Goal: Task Accomplishment & Management: Use online tool/utility

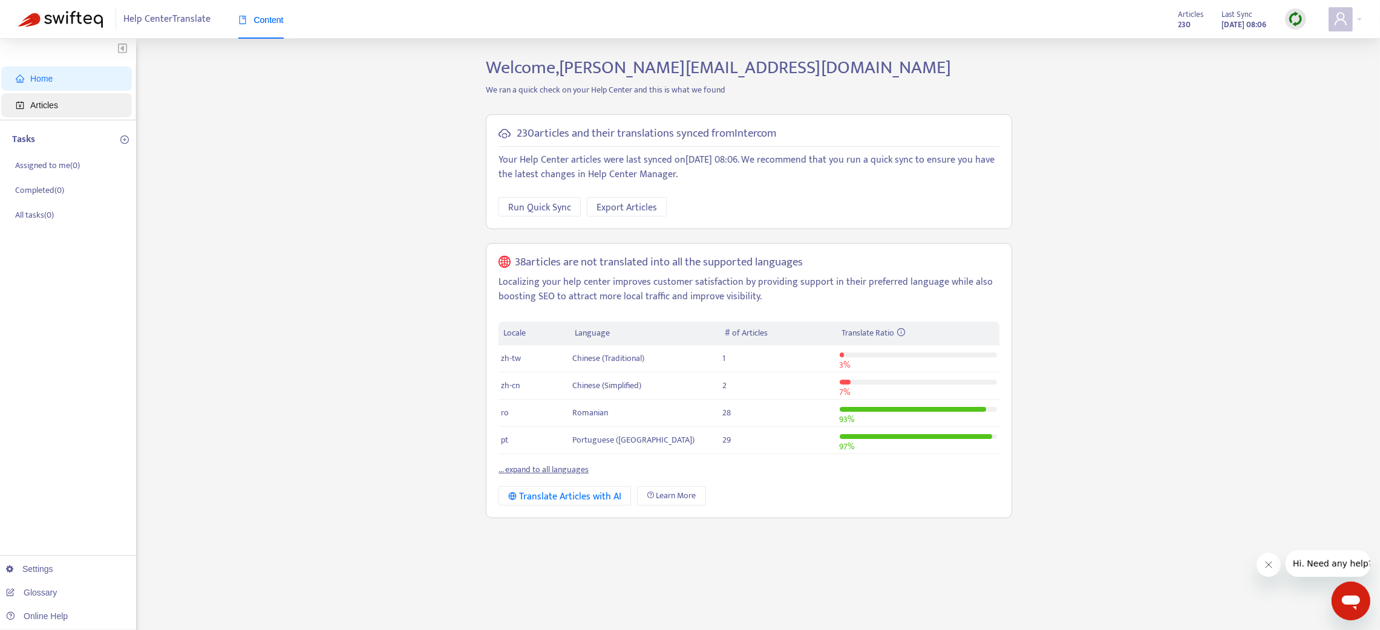
click at [39, 100] on span "Articles" at bounding box center [44, 105] width 28 height 10
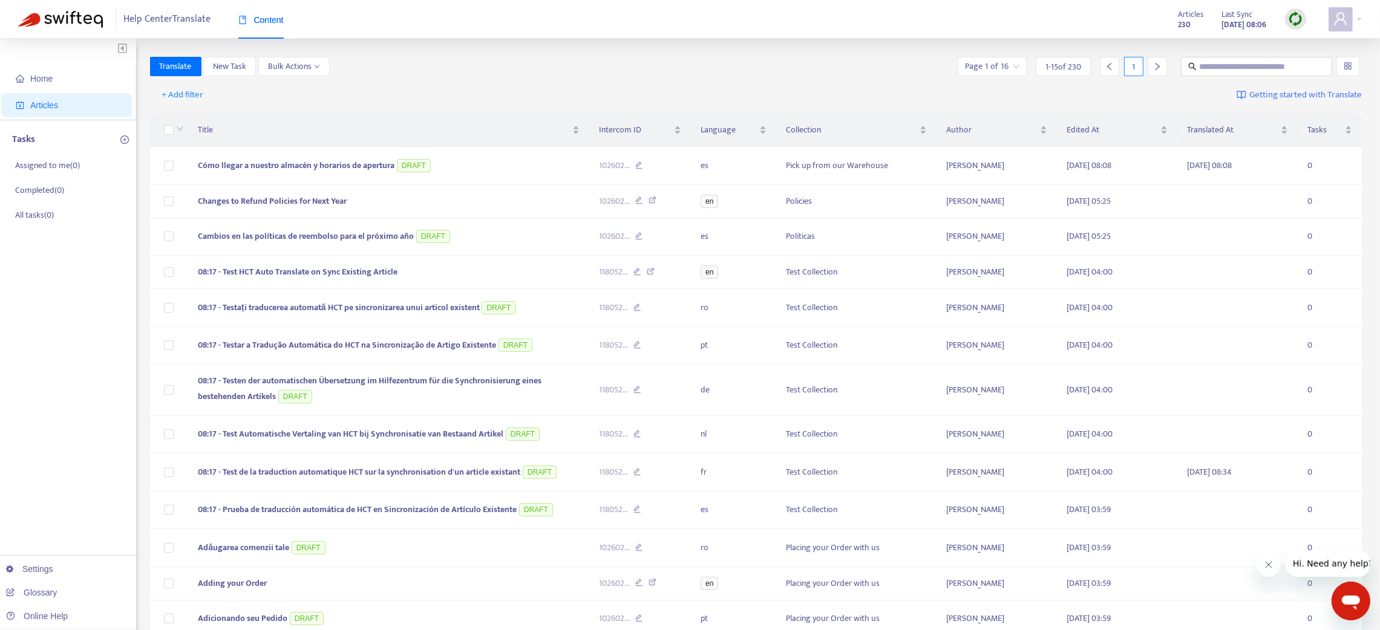
click at [1295, 19] on img at bounding box center [1295, 18] width 15 height 15
click at [1315, 45] on link "Quick Sync" at bounding box center [1320, 44] width 51 height 14
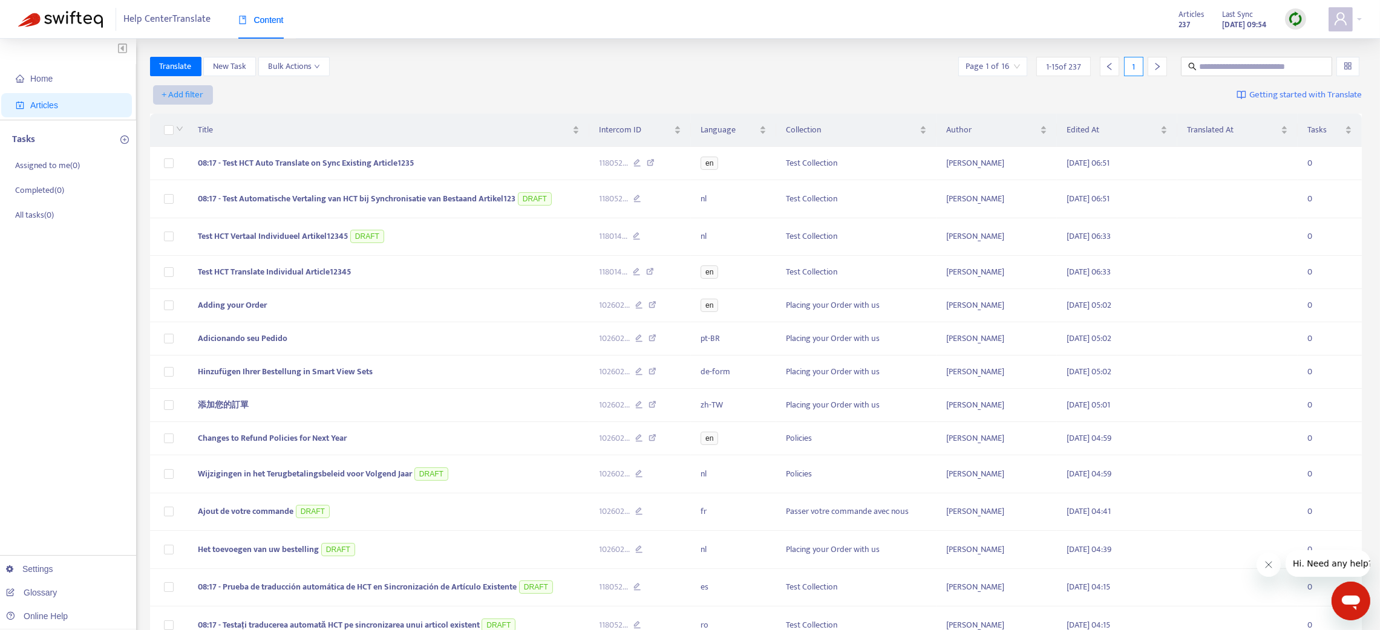
click at [193, 96] on span "+ Add filter" at bounding box center [183, 95] width 42 height 15
click at [201, 141] on span "Not translated to" at bounding box center [200, 138] width 76 height 13
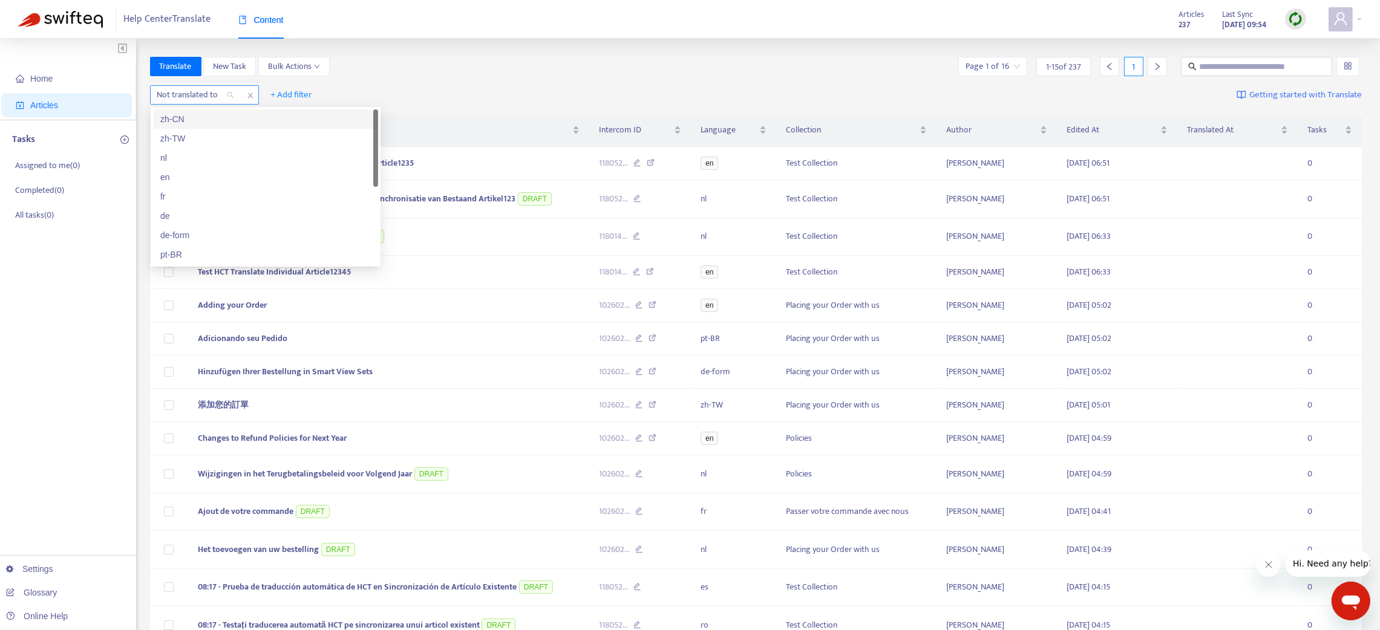
click at [231, 92] on div "Not translated to" at bounding box center [196, 95] width 90 height 18
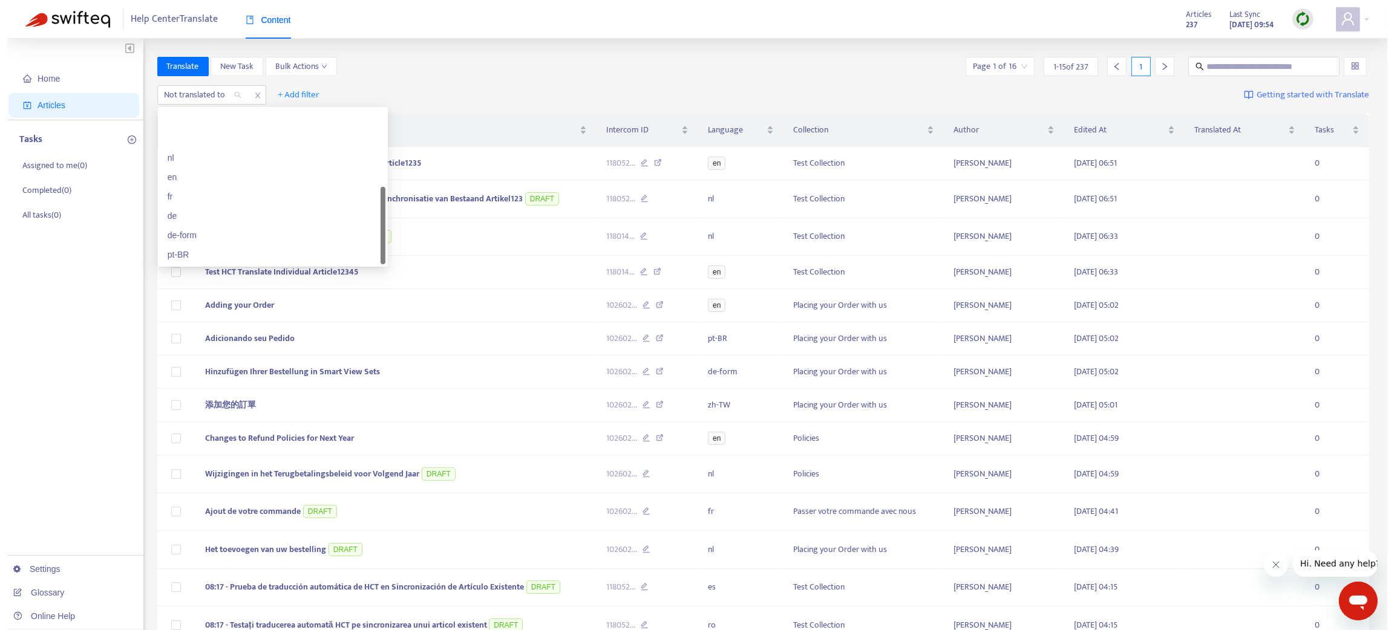
scroll to position [57, 0]
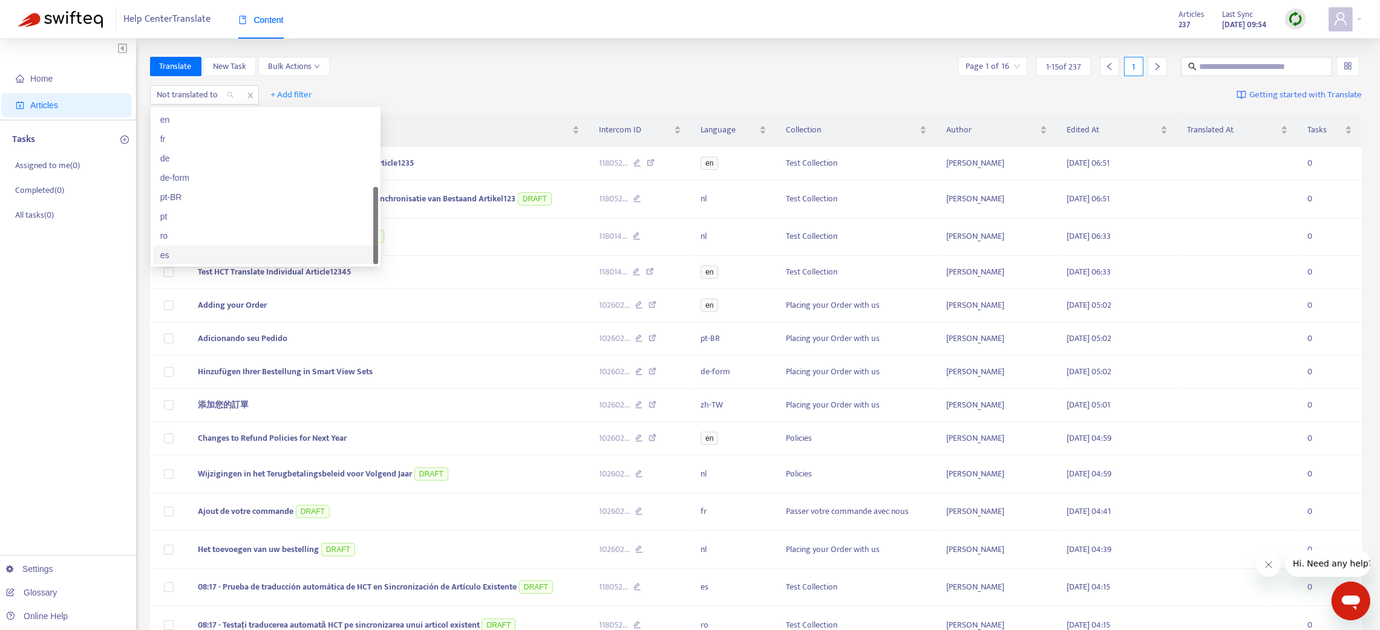
click at [209, 256] on div "es" at bounding box center [265, 255] width 211 height 13
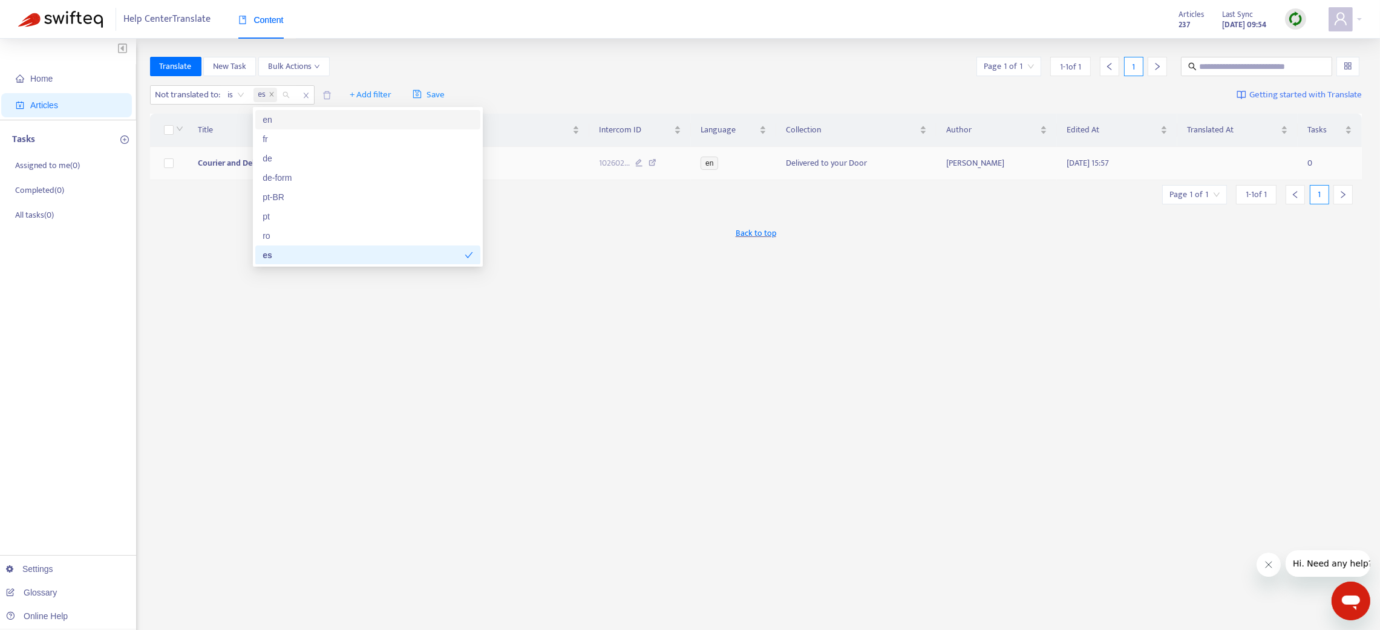
click at [543, 169] on td "Courier and Delivery Services" at bounding box center [388, 163] width 401 height 33
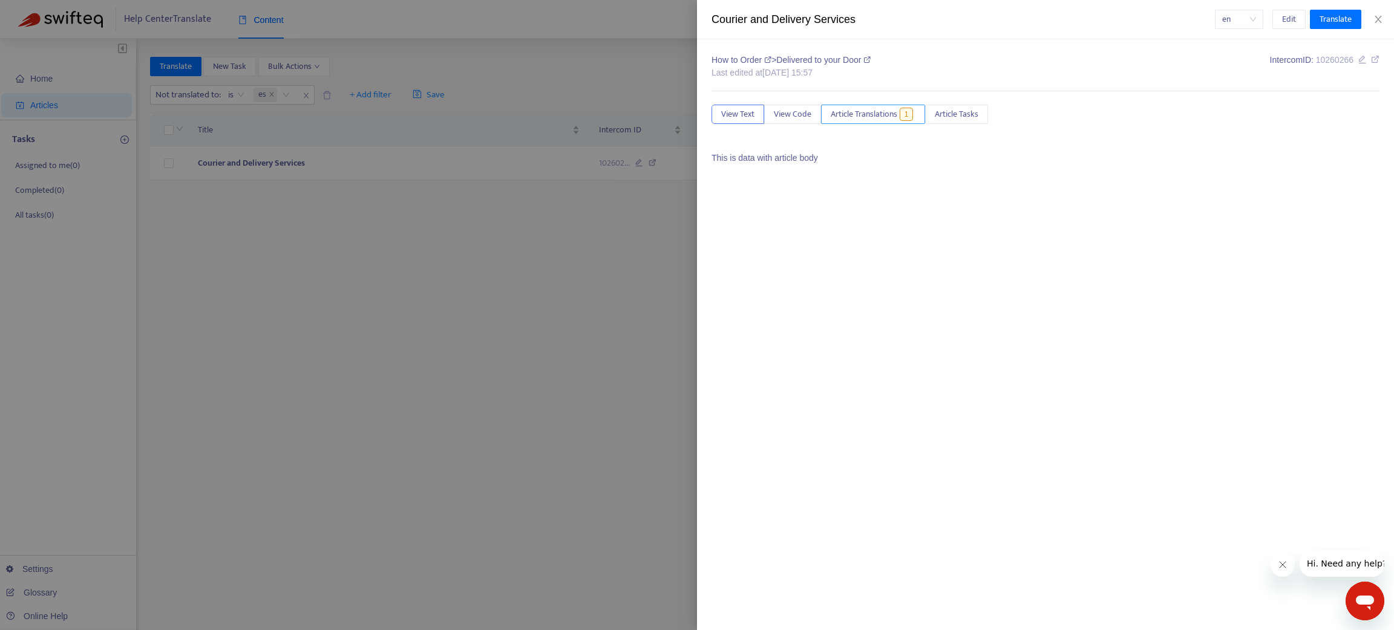
click at [876, 119] on span "Article Translations" at bounding box center [864, 114] width 67 height 13
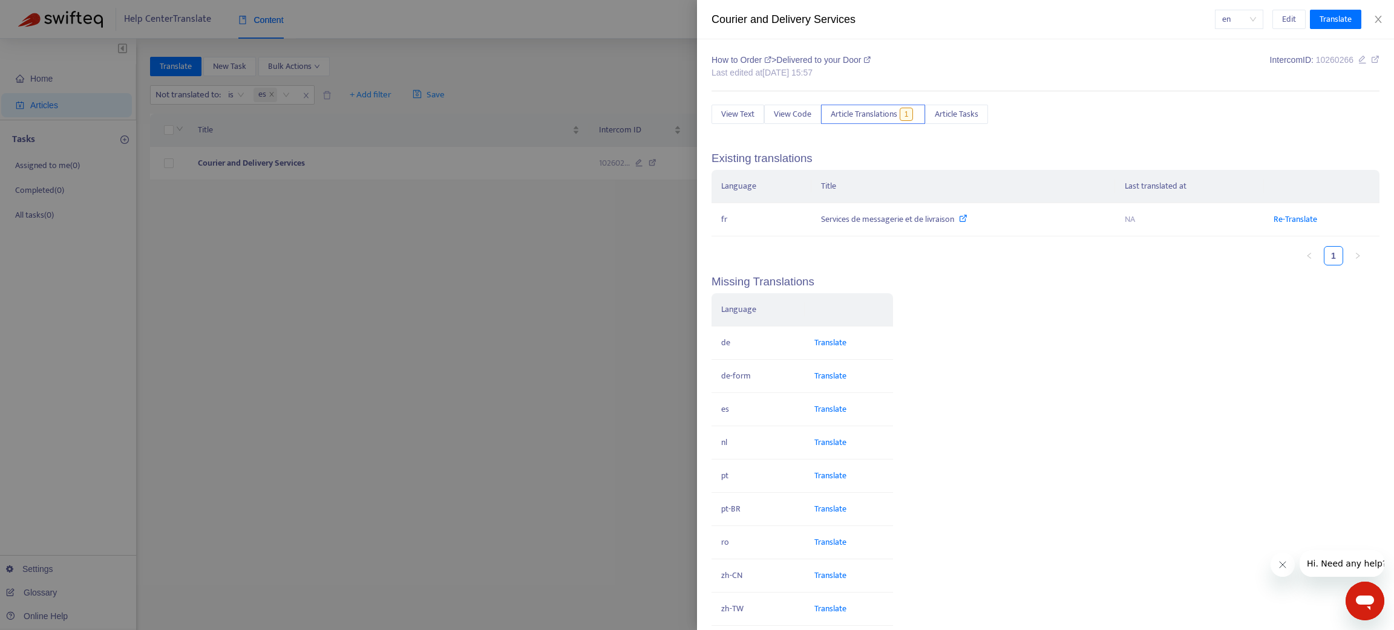
click at [580, 236] on div at bounding box center [697, 315] width 1394 height 630
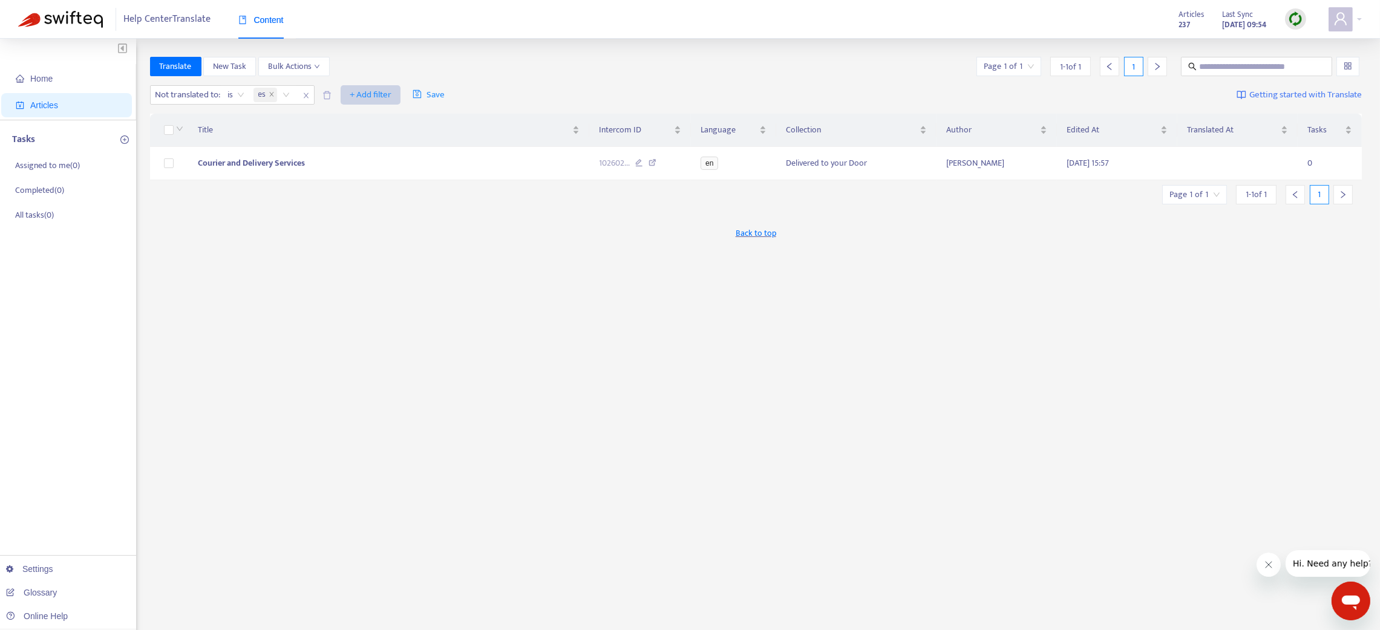
click at [378, 88] on span "+ Add filter" at bounding box center [371, 95] width 42 height 15
click at [377, 155] on span "Collection" at bounding box center [391, 157] width 76 height 13
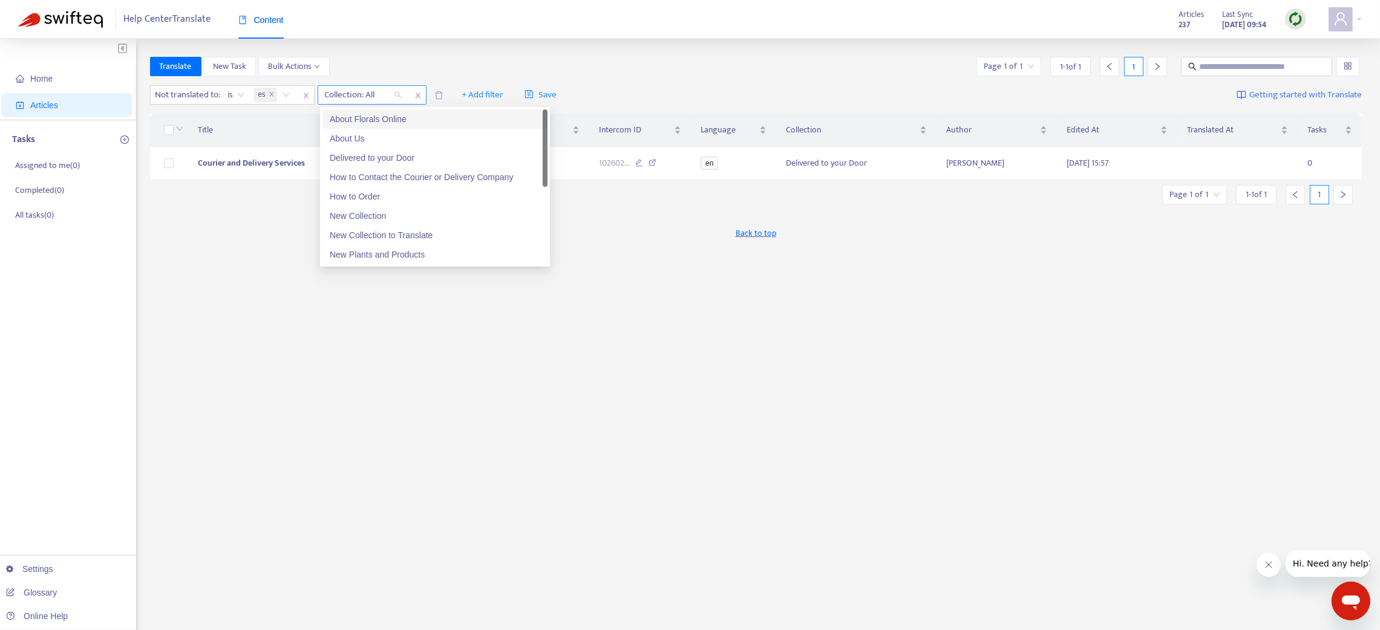
click at [380, 94] on div at bounding box center [357, 95] width 73 height 15
click at [378, 119] on div "About Florals Online" at bounding box center [435, 119] width 211 height 13
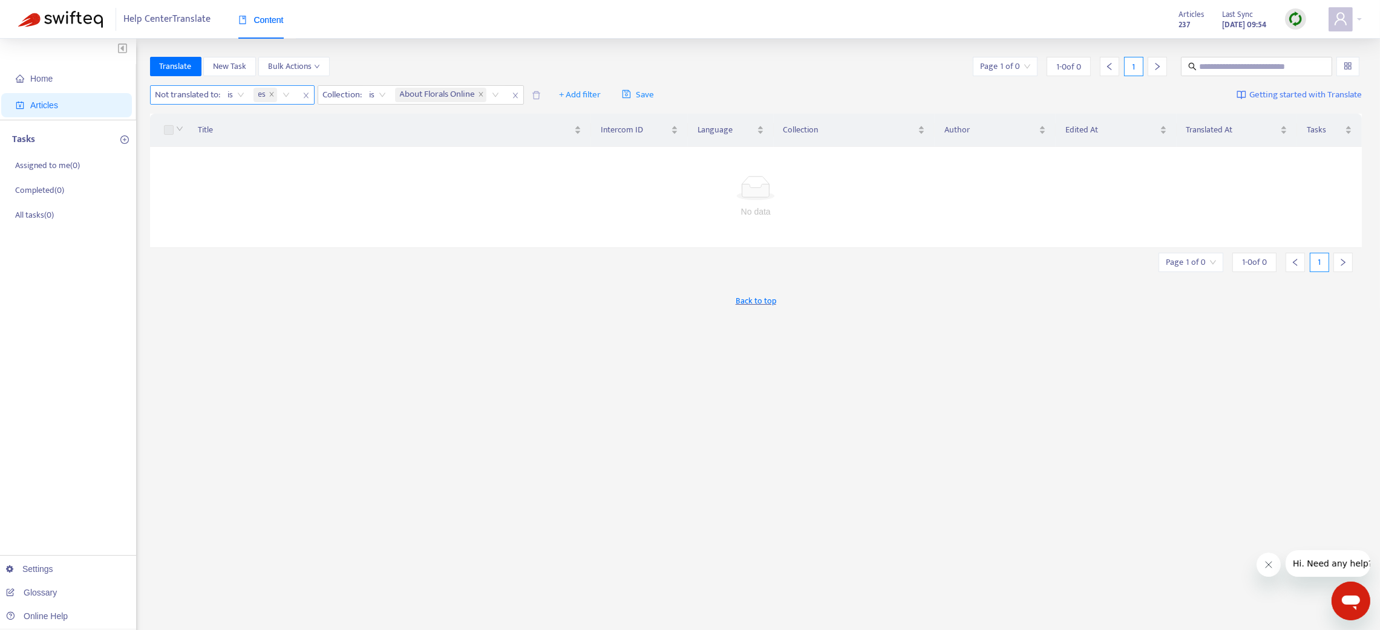
click at [310, 93] on icon "close" at bounding box center [306, 95] width 7 height 7
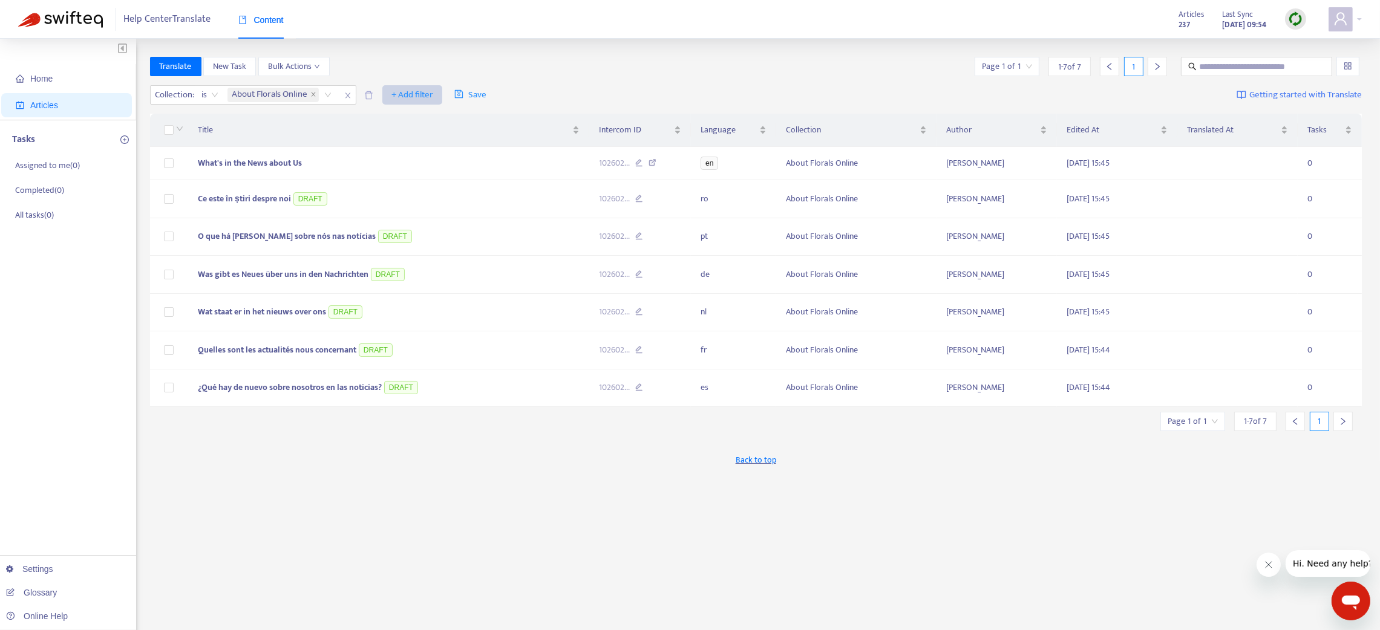
click at [406, 99] on span "+ Add filter" at bounding box center [412, 95] width 42 height 15
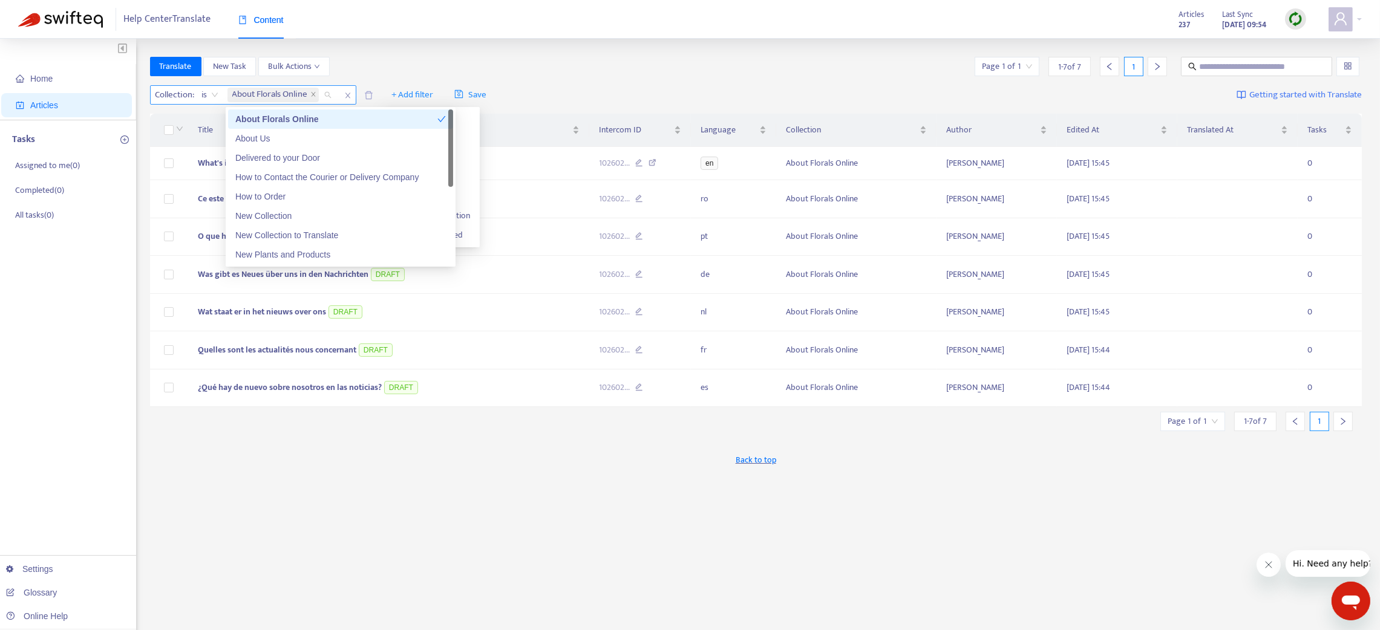
click at [306, 92] on span "About Florals Online" at bounding box center [270, 95] width 76 height 15
click at [288, 214] on div "New Collection" at bounding box center [340, 215] width 211 height 13
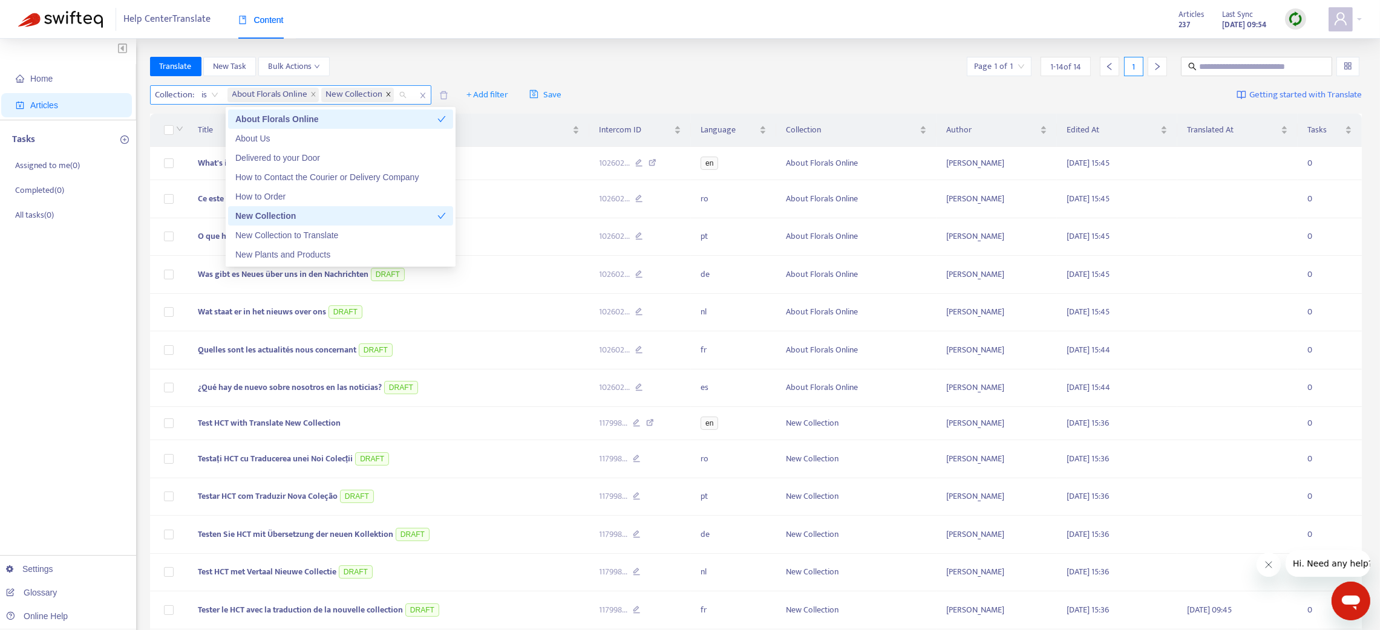
click at [388, 96] on icon "close" at bounding box center [388, 94] width 6 height 6
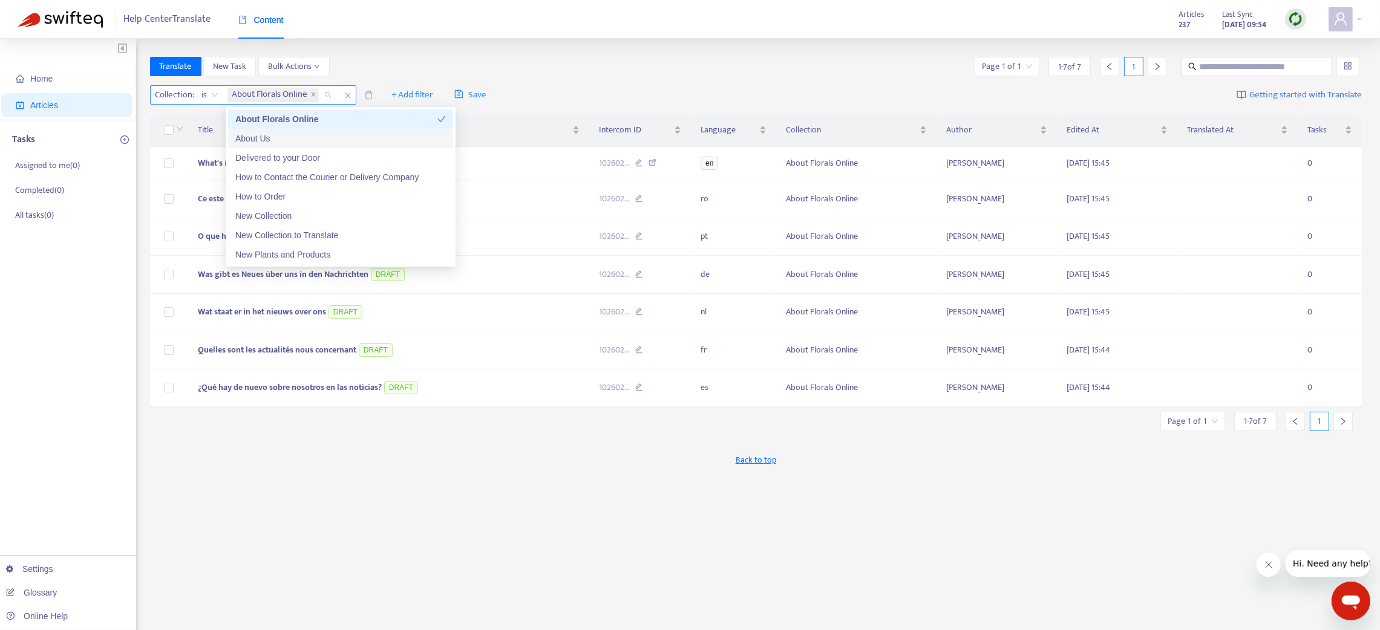
click at [279, 134] on div "About Us" at bounding box center [340, 138] width 211 height 13
click at [329, 156] on div "Delivered to your Door" at bounding box center [340, 157] width 211 height 13
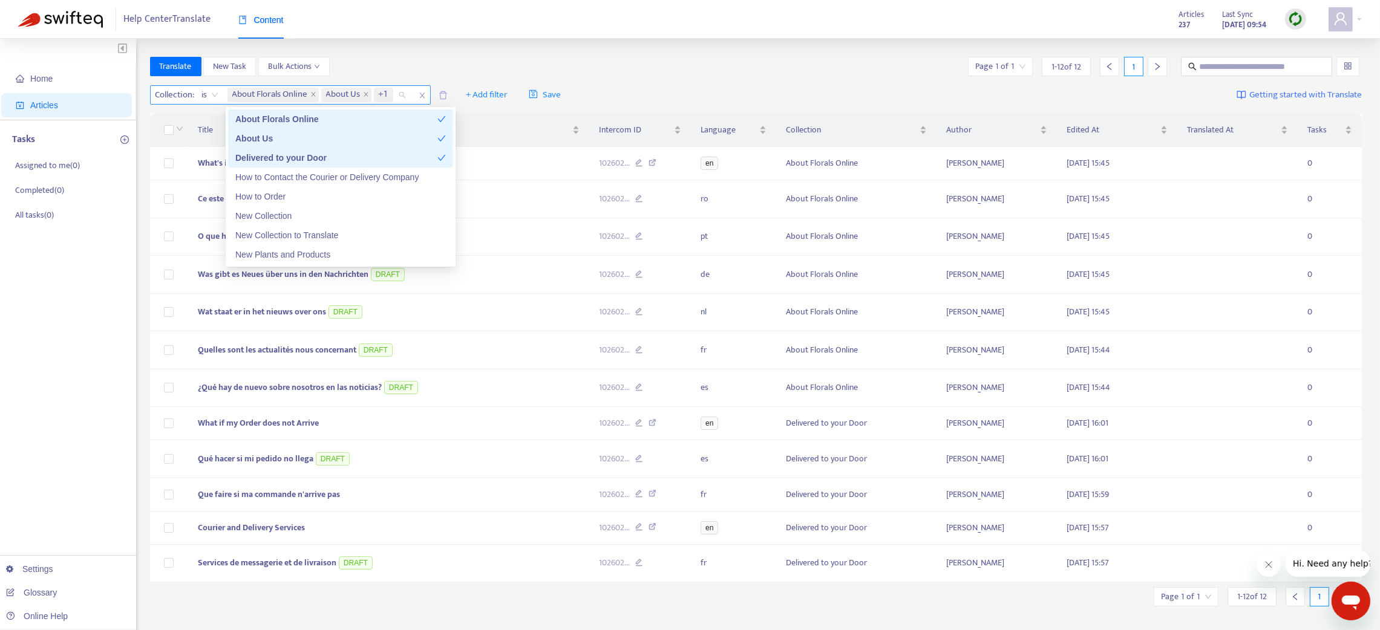
click at [326, 142] on div "About Us" at bounding box center [336, 138] width 202 height 13
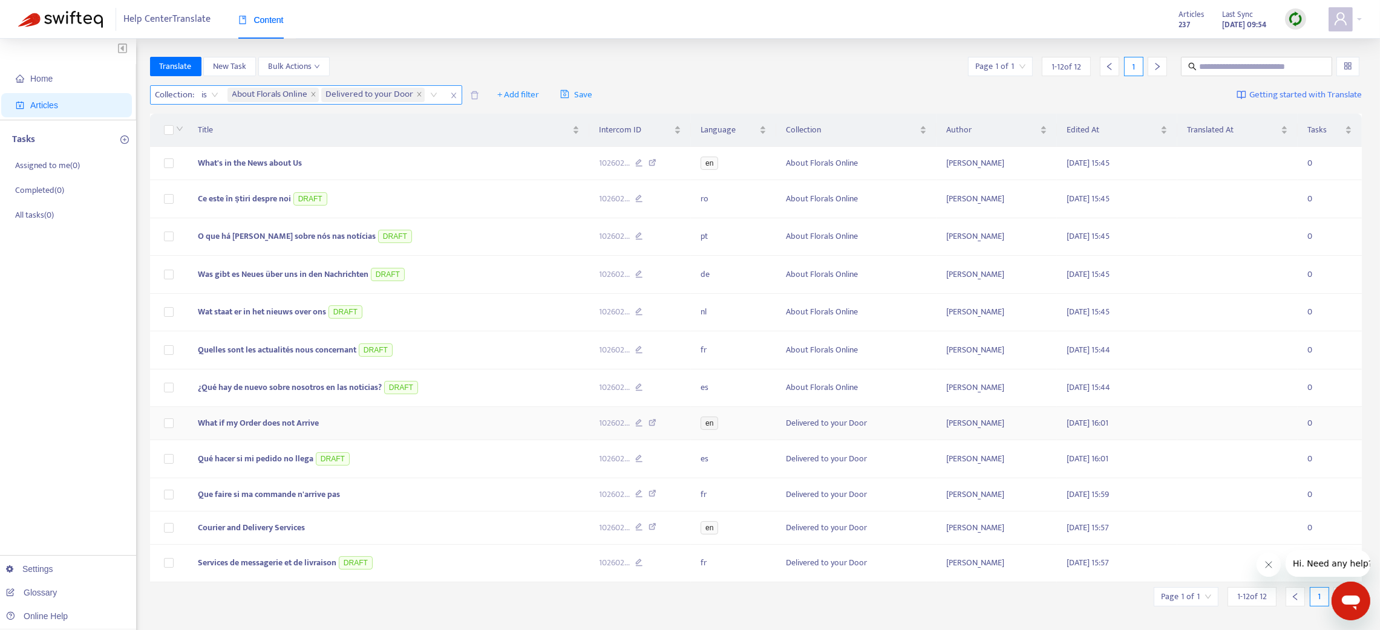
click at [473, 431] on td "What if my Order does not Arrive" at bounding box center [388, 423] width 401 height 33
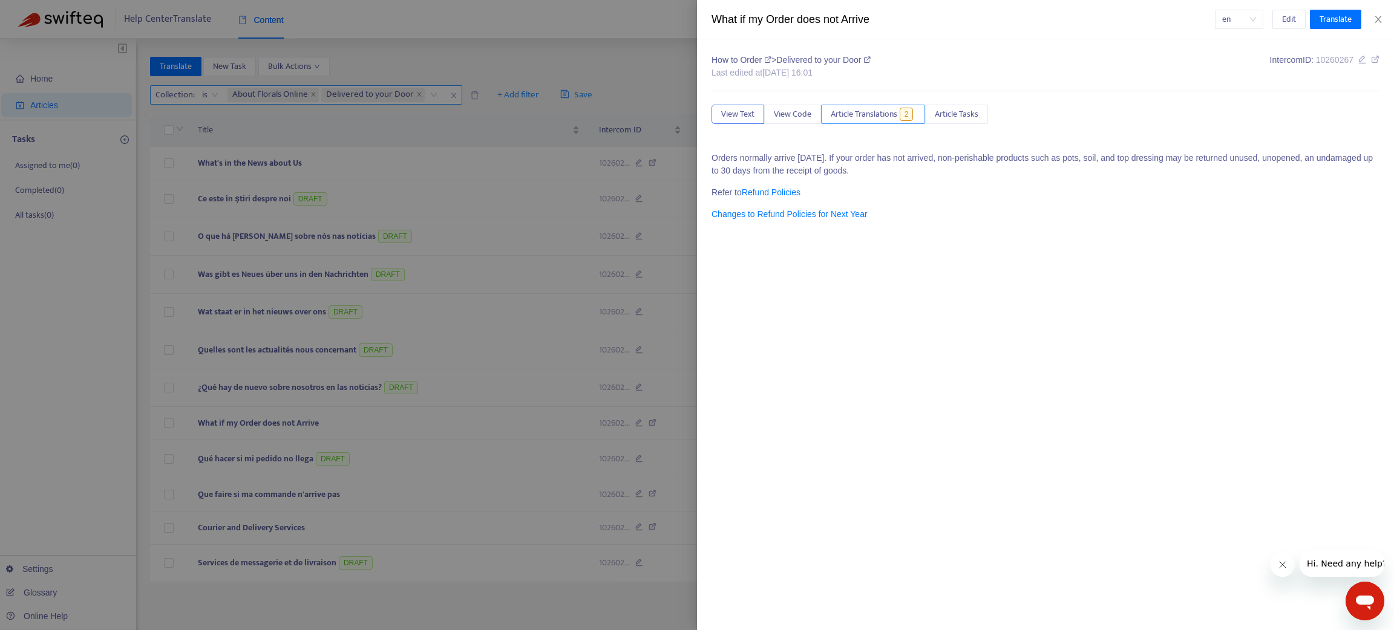
click at [866, 117] on span "Article Translations" at bounding box center [864, 114] width 67 height 13
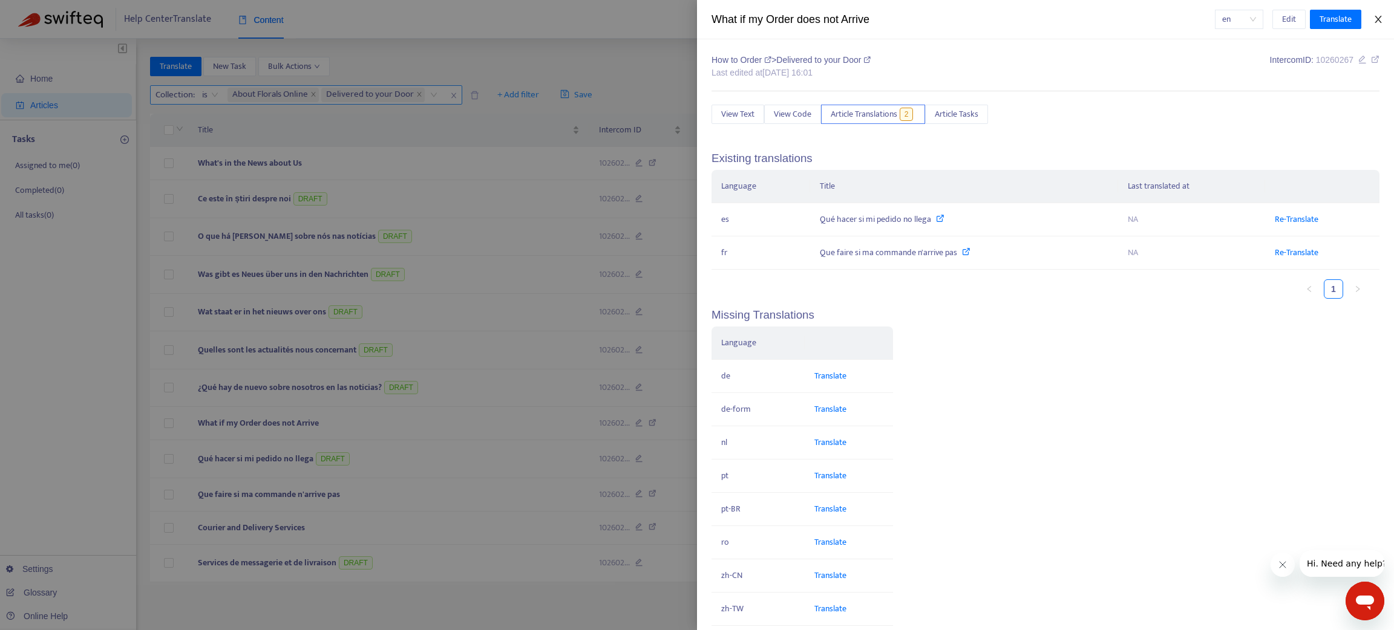
click at [1378, 22] on icon "close" at bounding box center [1378, 20] width 10 height 10
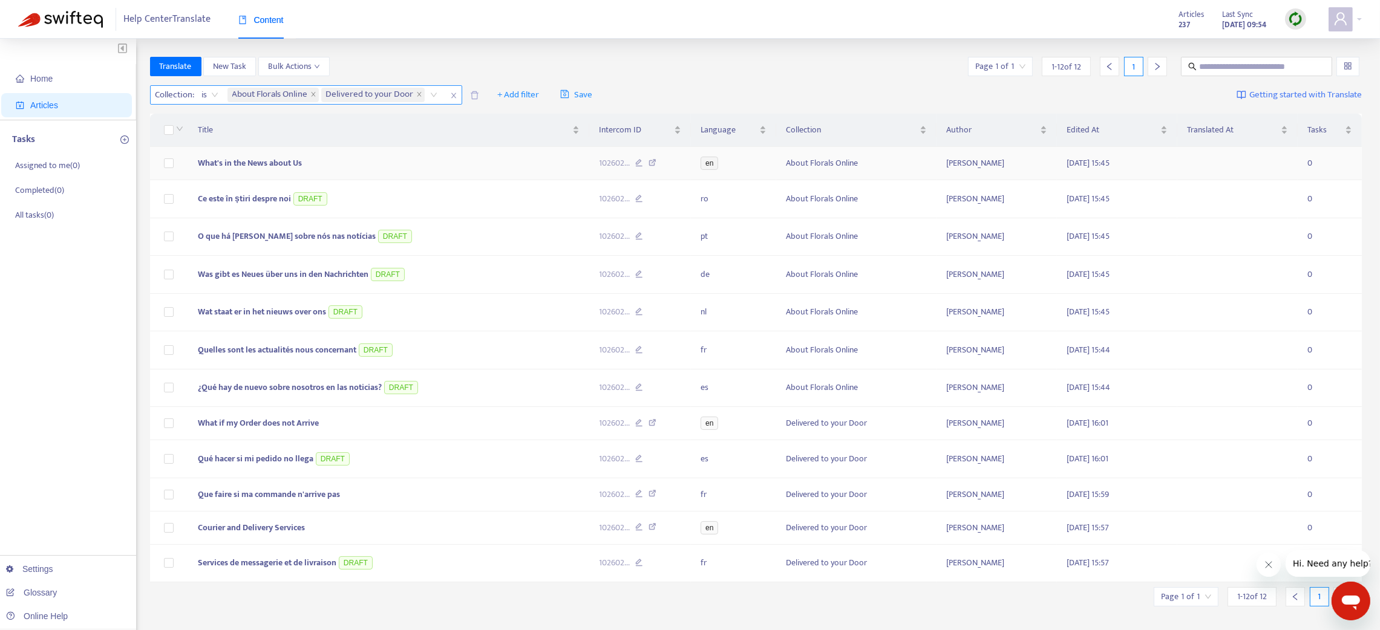
click at [330, 169] on td "What's in the News about Us" at bounding box center [388, 163] width 401 height 33
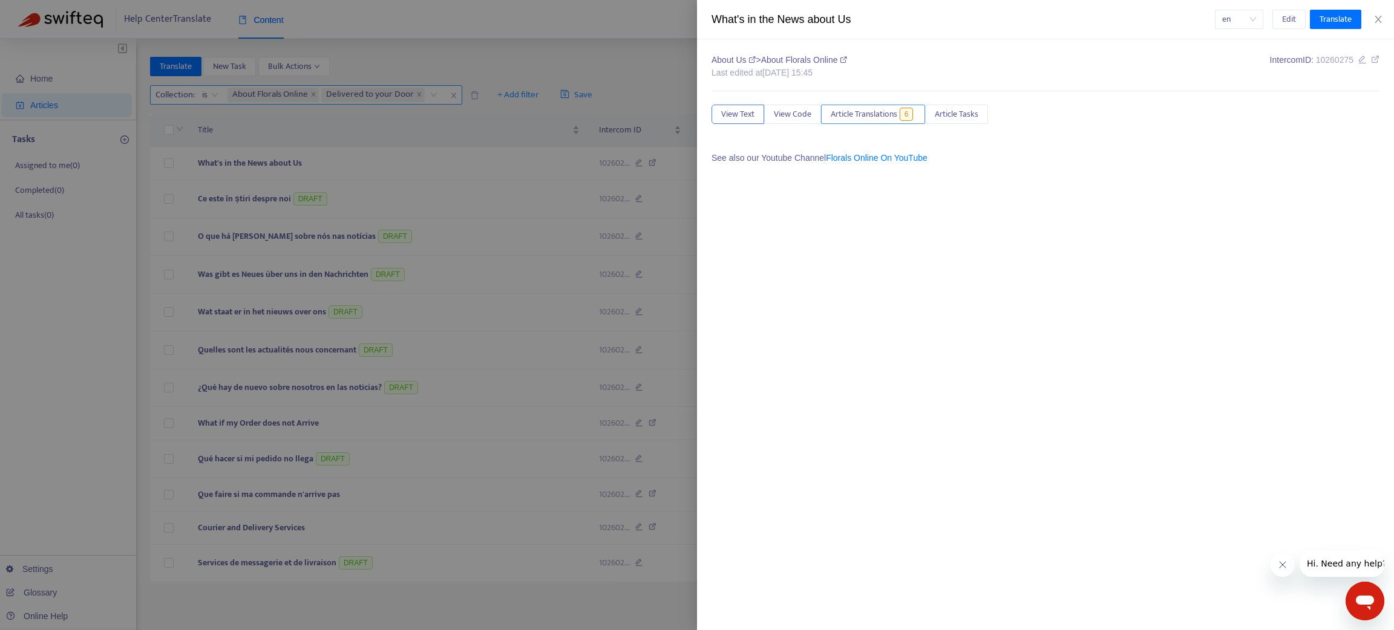
click at [889, 114] on span "Article Translations" at bounding box center [864, 114] width 67 height 13
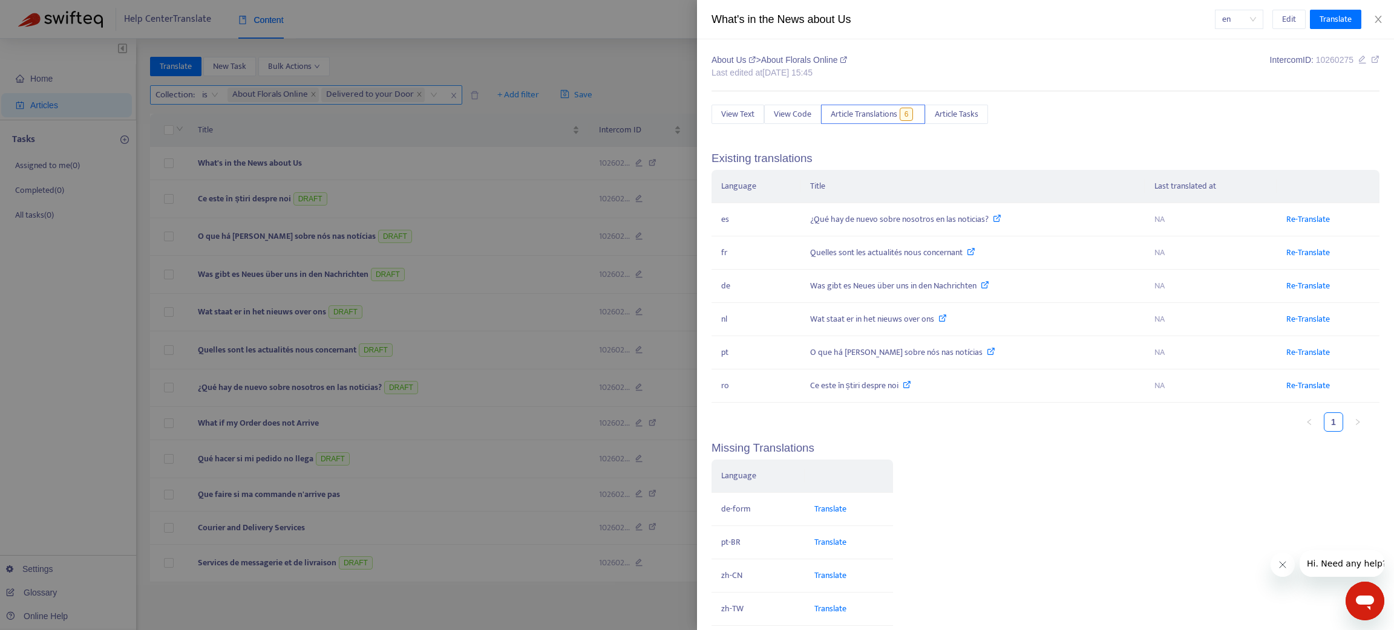
click at [361, 162] on div at bounding box center [697, 315] width 1394 height 630
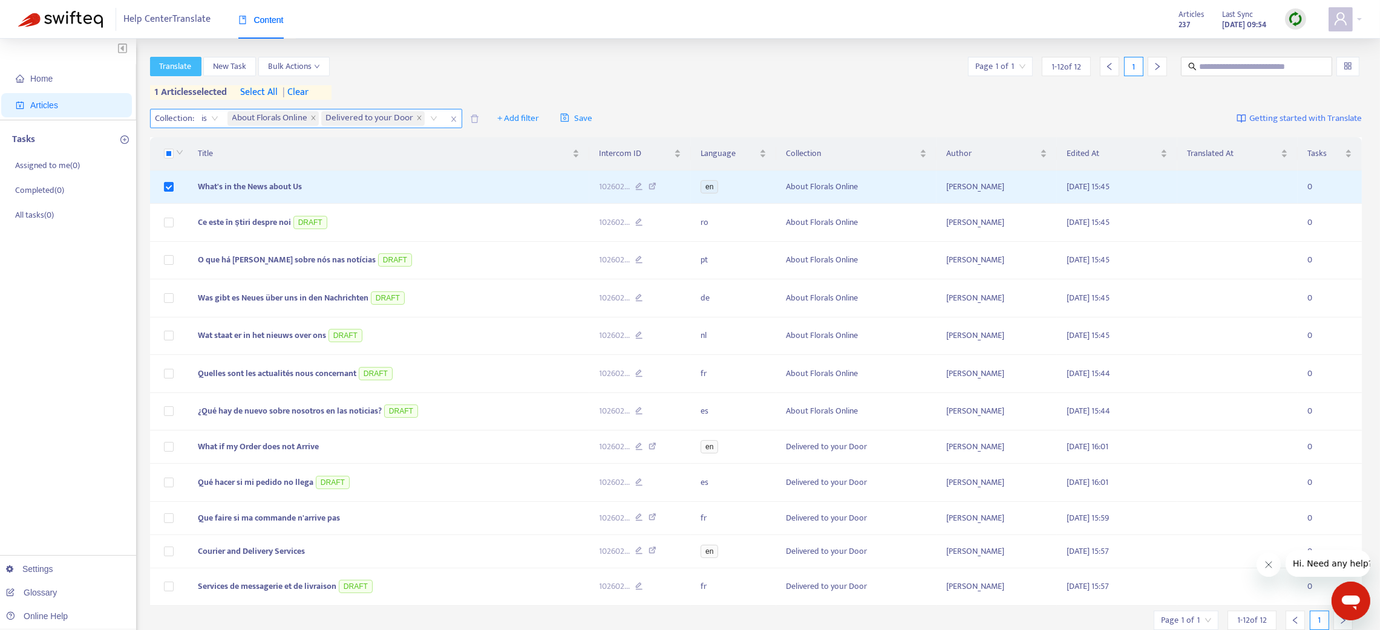
click at [164, 62] on span "Translate" at bounding box center [176, 66] width 32 height 13
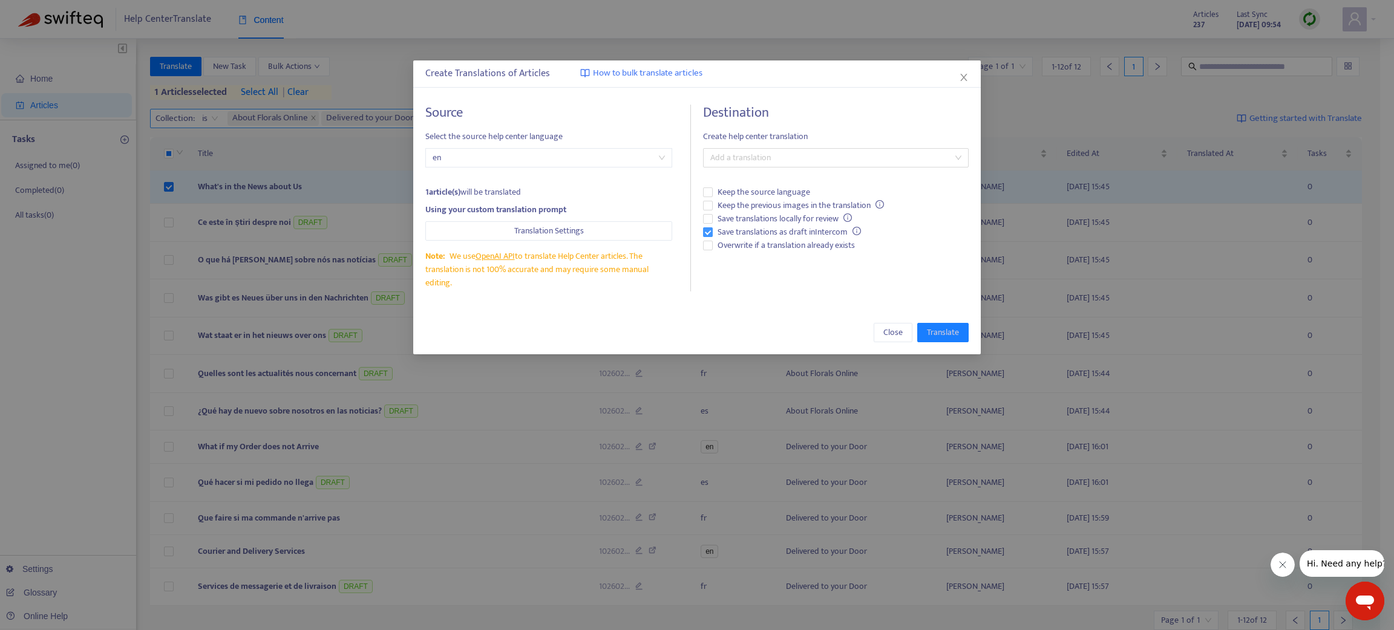
click at [713, 230] on span "Save translations as draft in Intercom" at bounding box center [789, 232] width 153 height 13
click at [721, 162] on div at bounding box center [829, 158] width 247 height 15
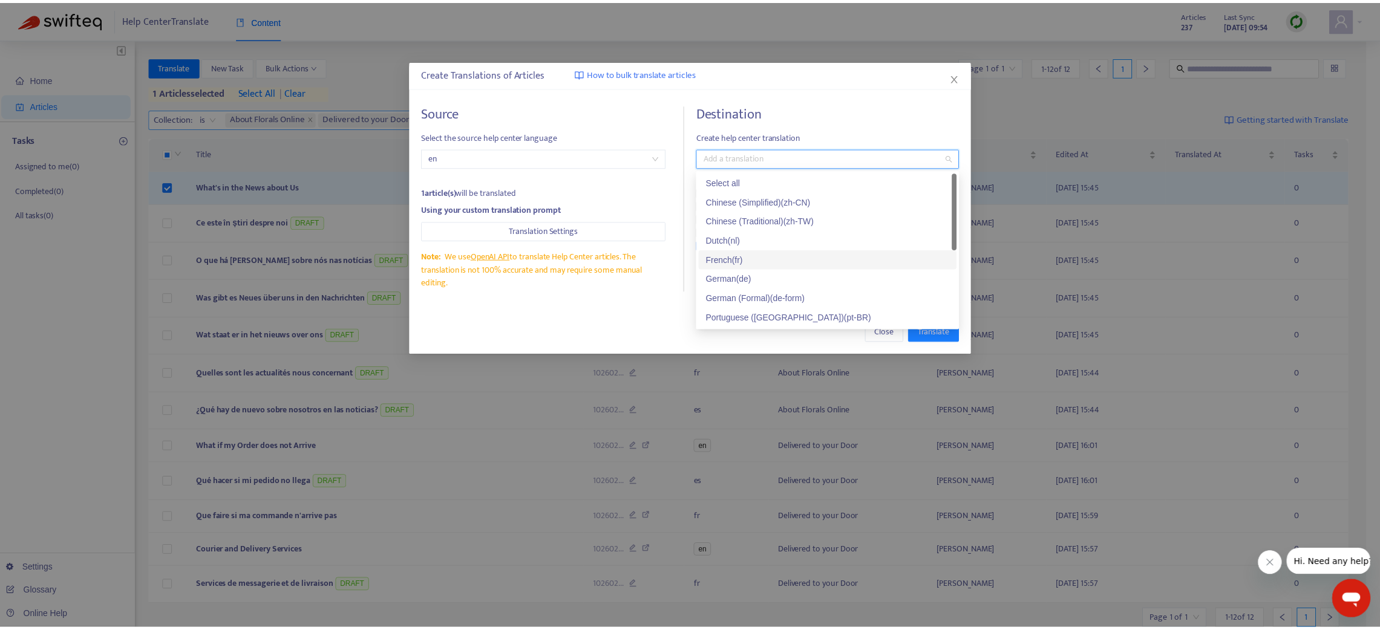
scroll to position [57, 0]
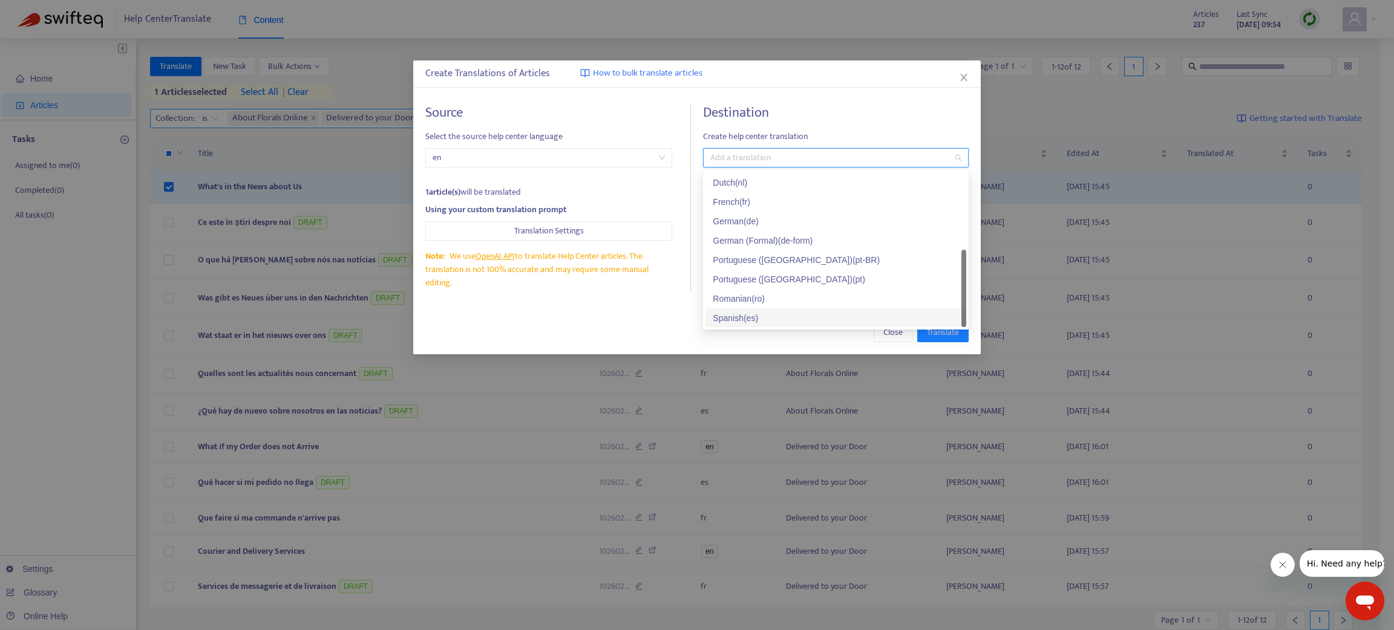
click at [734, 318] on div "Spanish ( es )" at bounding box center [836, 318] width 246 height 13
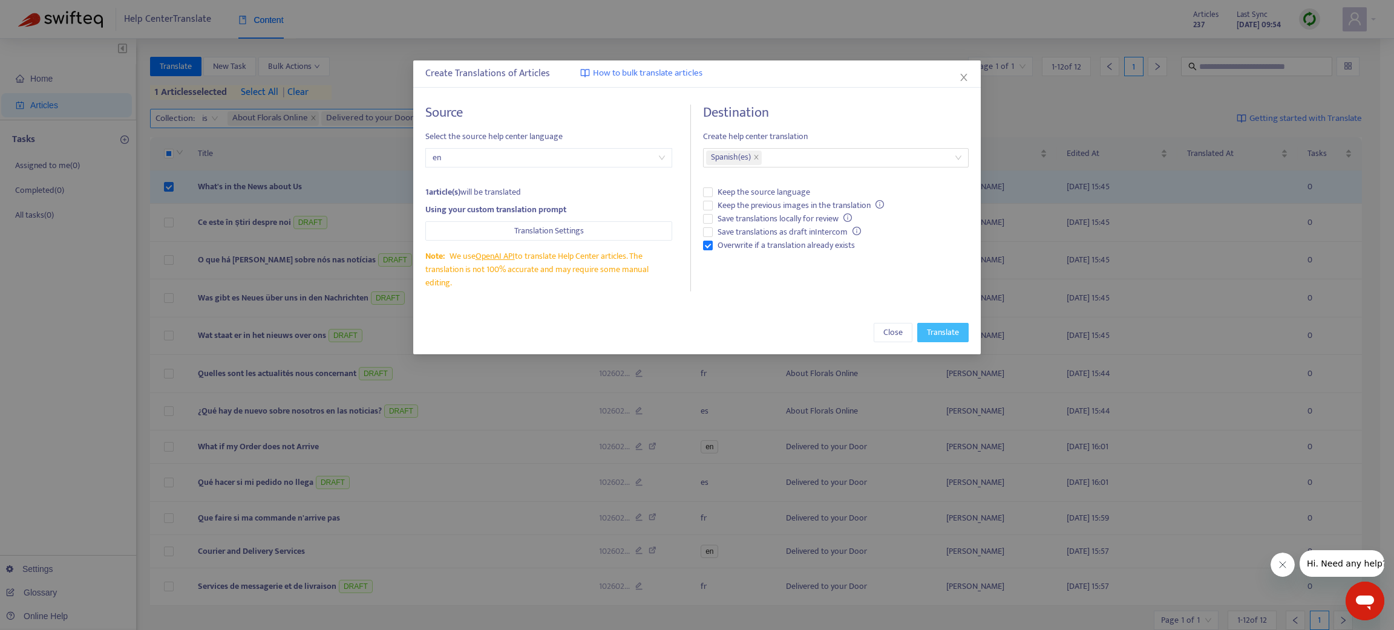
click at [929, 329] on body "Help Center Translate Content Articles 237 Last Sync Aug 14, 2025 09:54 Home Ar…" at bounding box center [690, 382] width 1380 height 765
click at [928, 329] on span "Translate" at bounding box center [943, 332] width 32 height 13
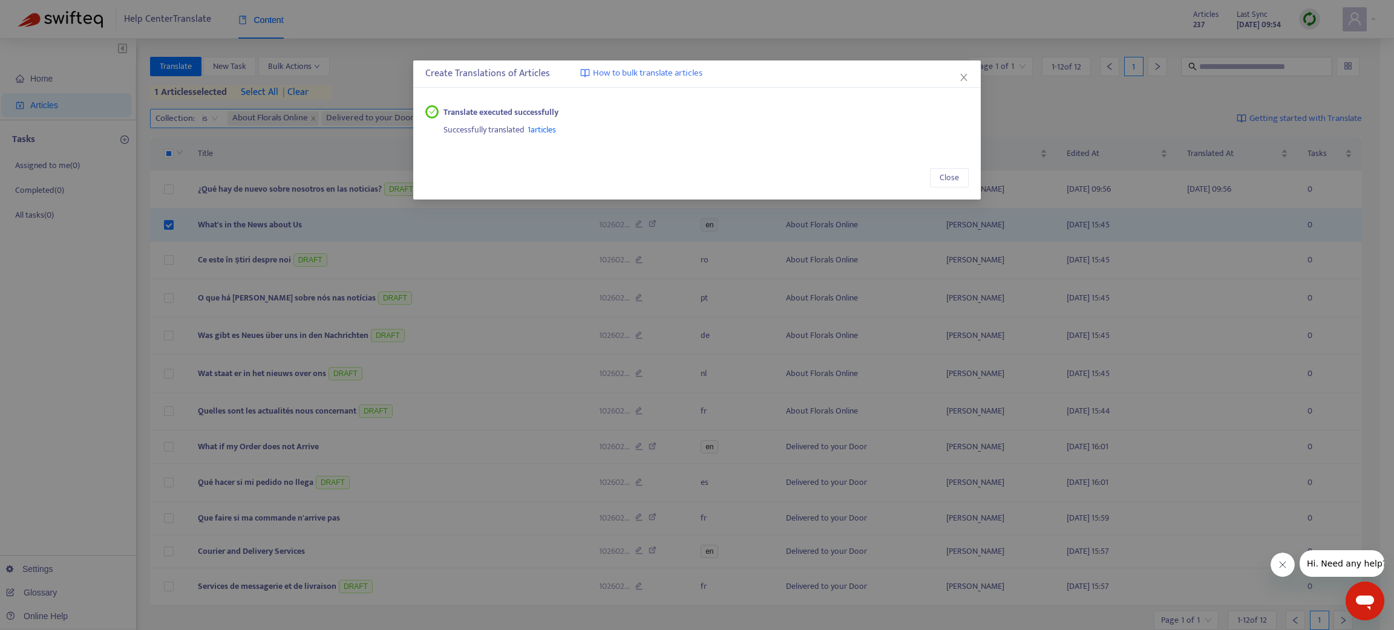
click at [313, 223] on div "Create Translations of Articles How to bulk translate articles Translate execut…" at bounding box center [697, 315] width 1394 height 630
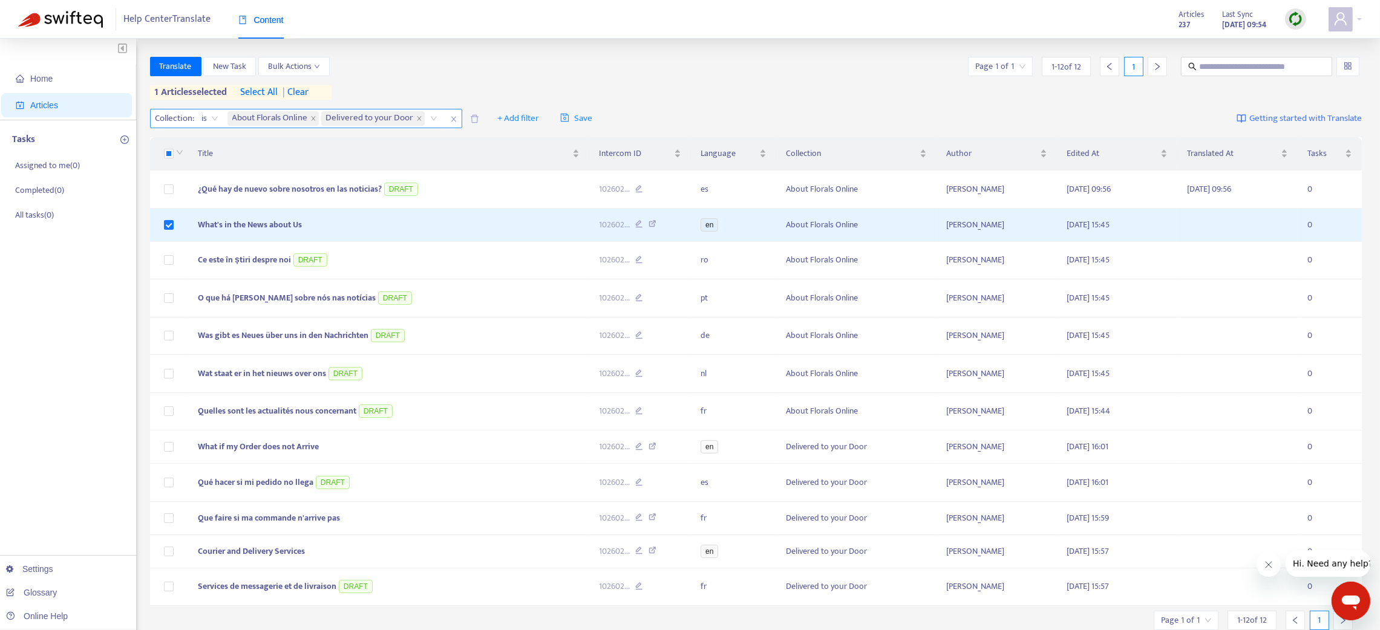
click at [313, 223] on td "What's in the News about Us" at bounding box center [388, 225] width 401 height 33
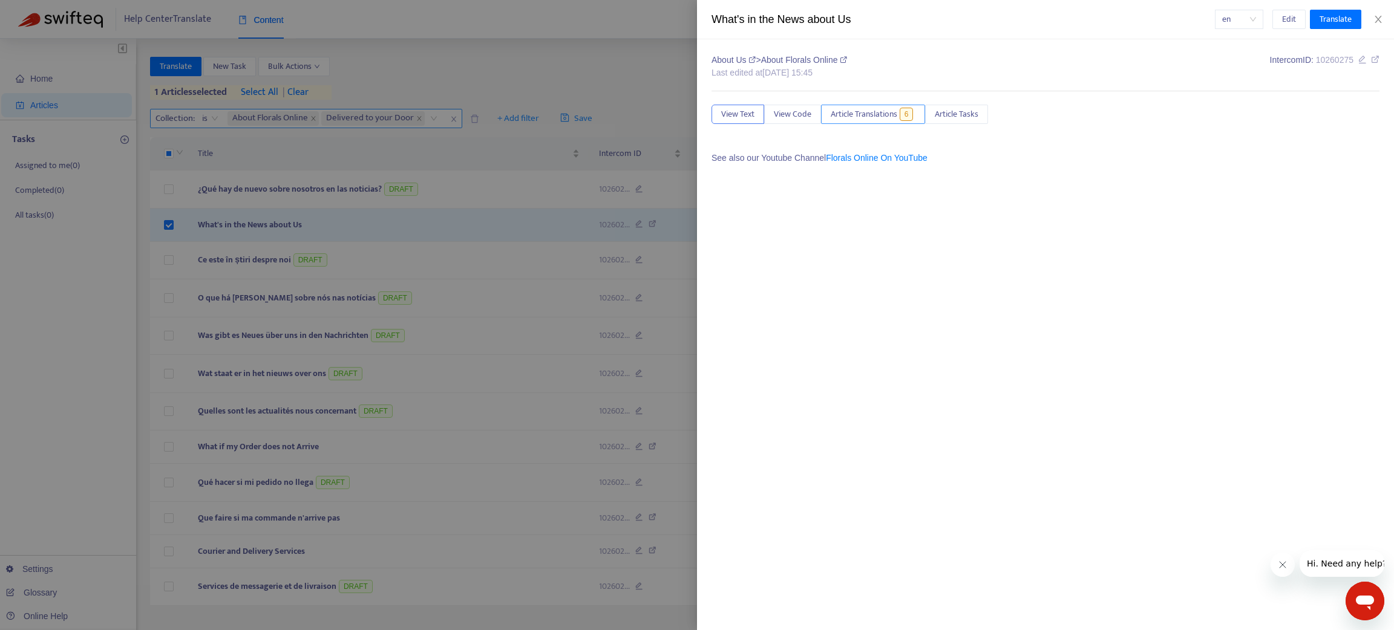
click at [874, 111] on span "Article Translations" at bounding box center [864, 114] width 67 height 13
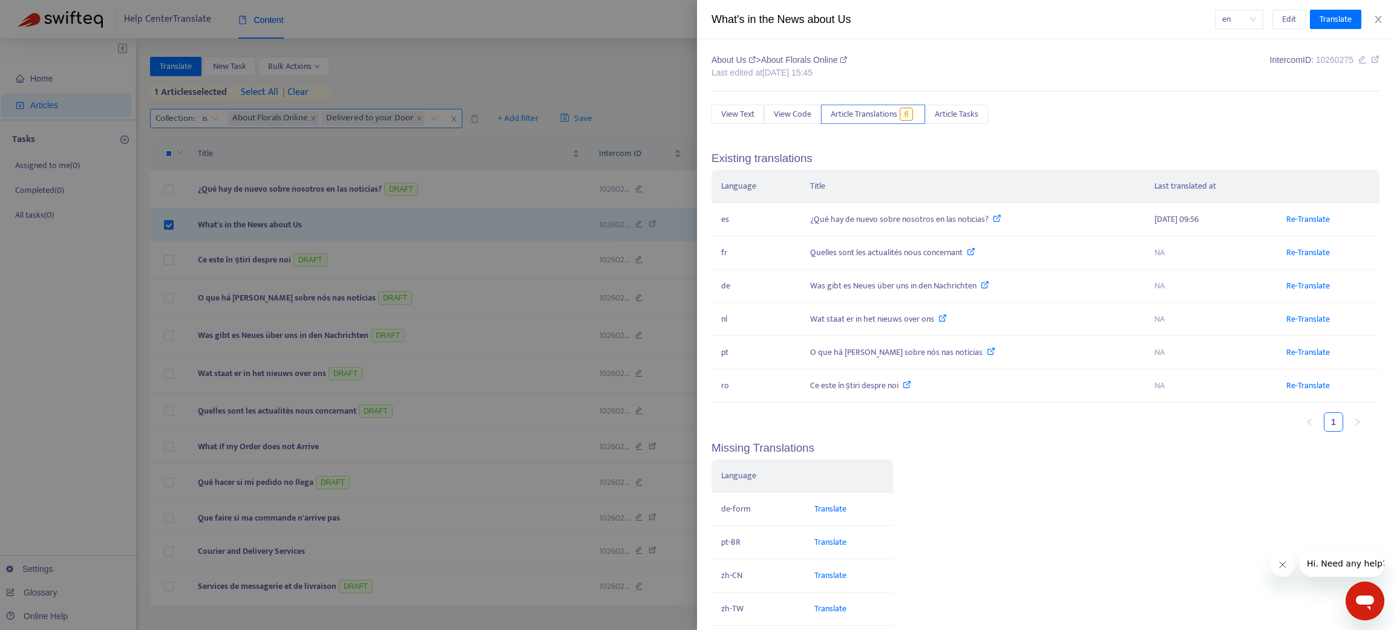
click at [515, 69] on div at bounding box center [697, 315] width 1394 height 630
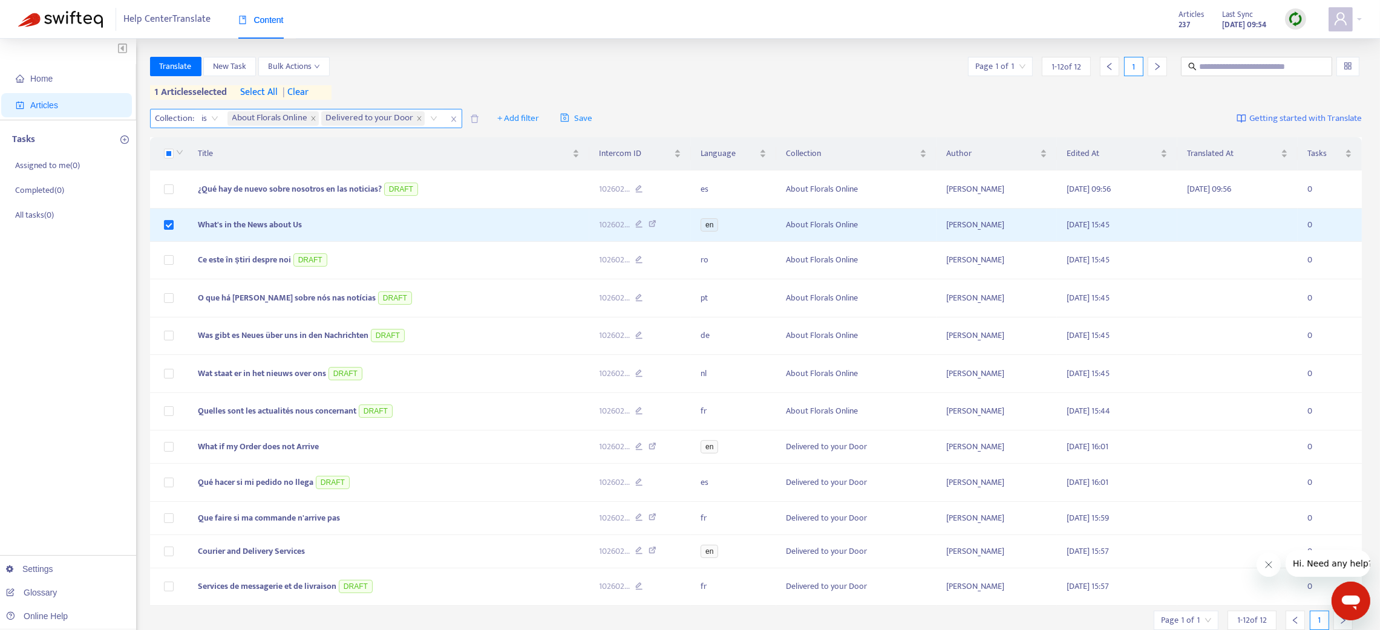
click at [456, 118] on icon "close" at bounding box center [453, 119] width 7 height 7
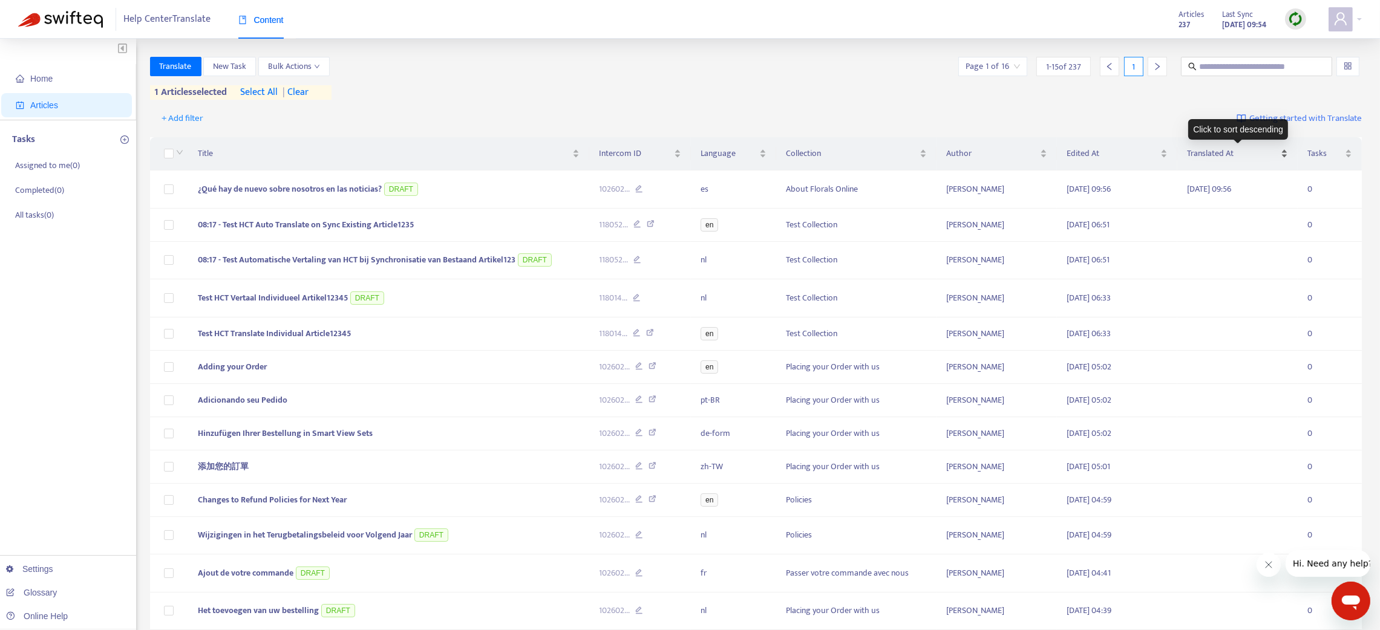
click at [1284, 154] on div "Translated At" at bounding box center [1237, 153] width 101 height 13
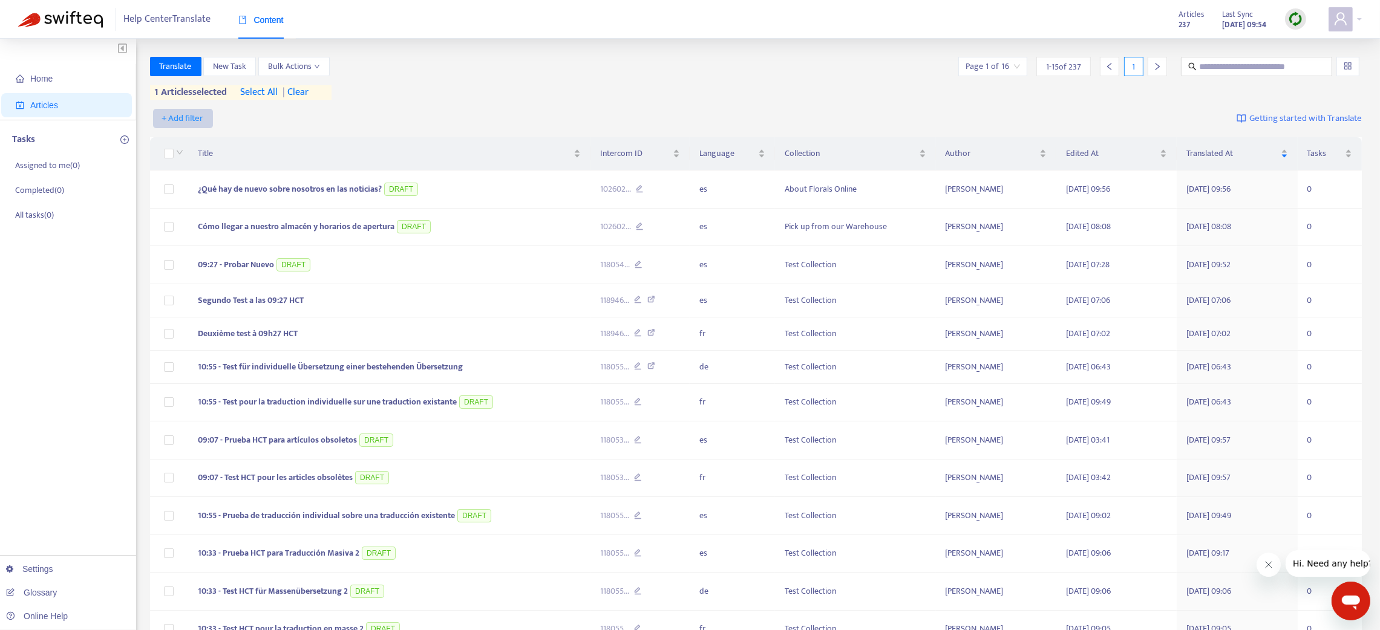
click at [177, 118] on span "+ Add filter" at bounding box center [183, 118] width 42 height 15
click at [172, 202] on span "Collection" at bounding box center [200, 200] width 76 height 13
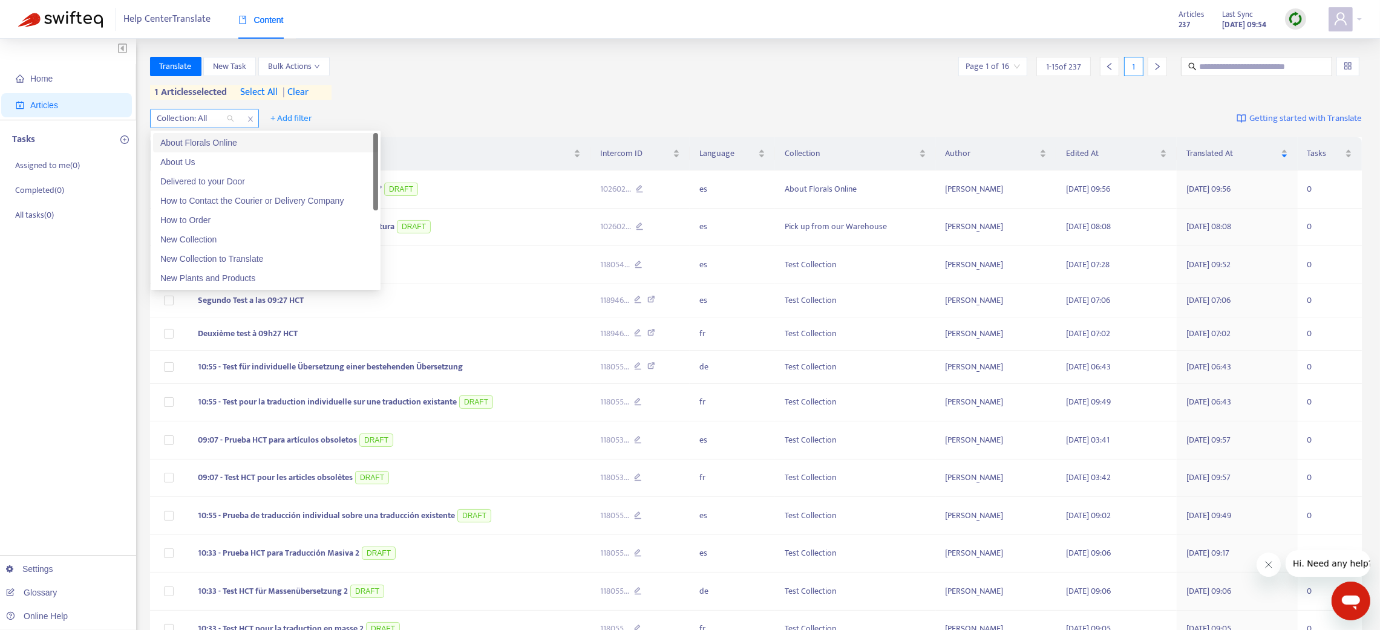
click at [206, 121] on div at bounding box center [189, 118] width 73 height 15
click at [197, 159] on div "About Us" at bounding box center [265, 161] width 211 height 13
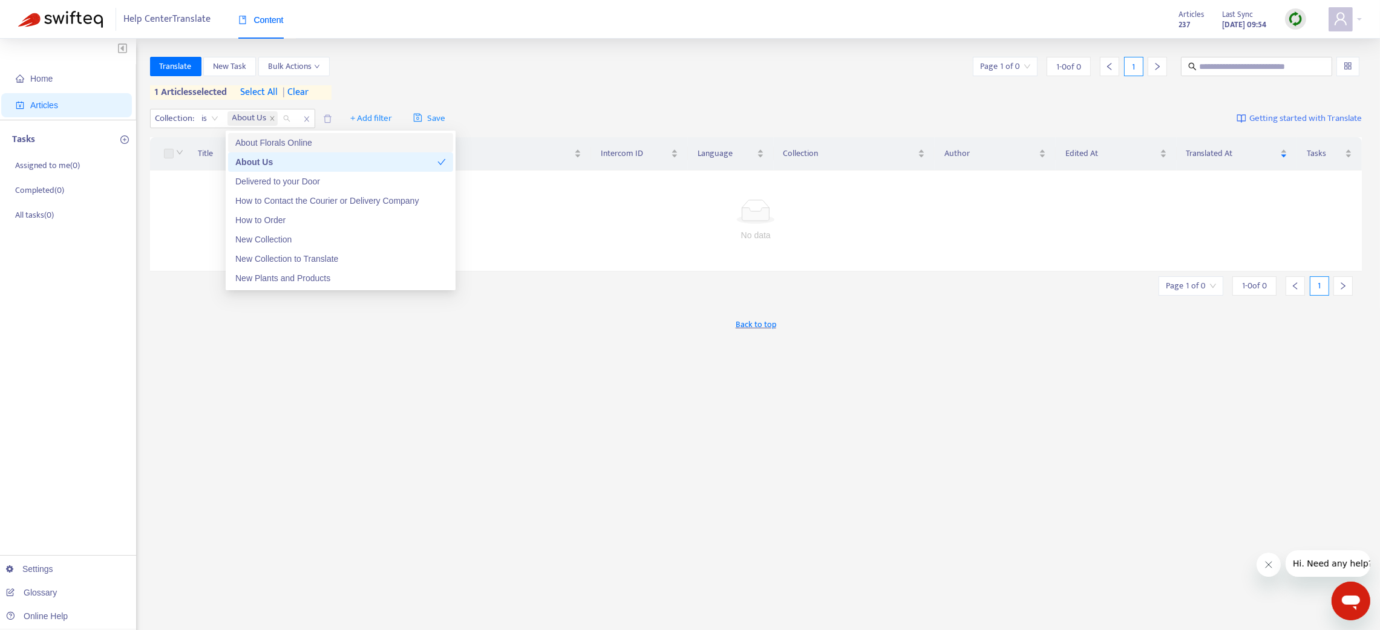
click at [253, 137] on div "About Florals Online" at bounding box center [340, 142] width 211 height 13
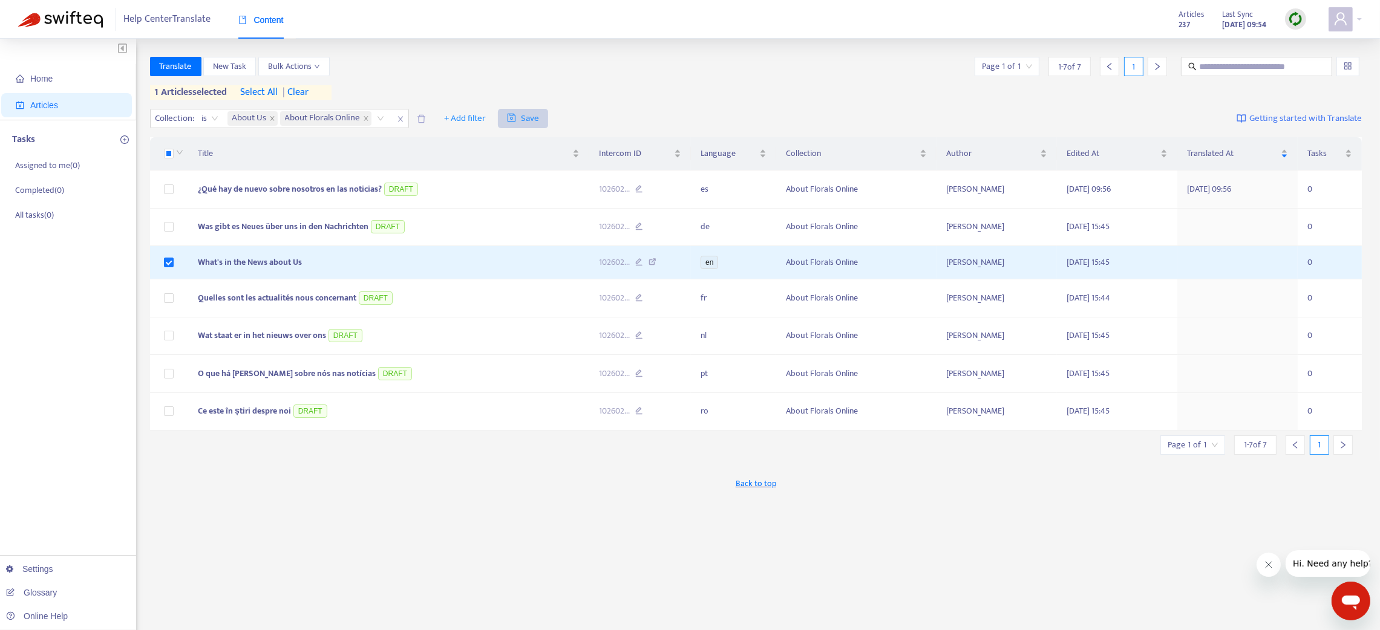
click at [531, 119] on span "Save" at bounding box center [523, 118] width 32 height 15
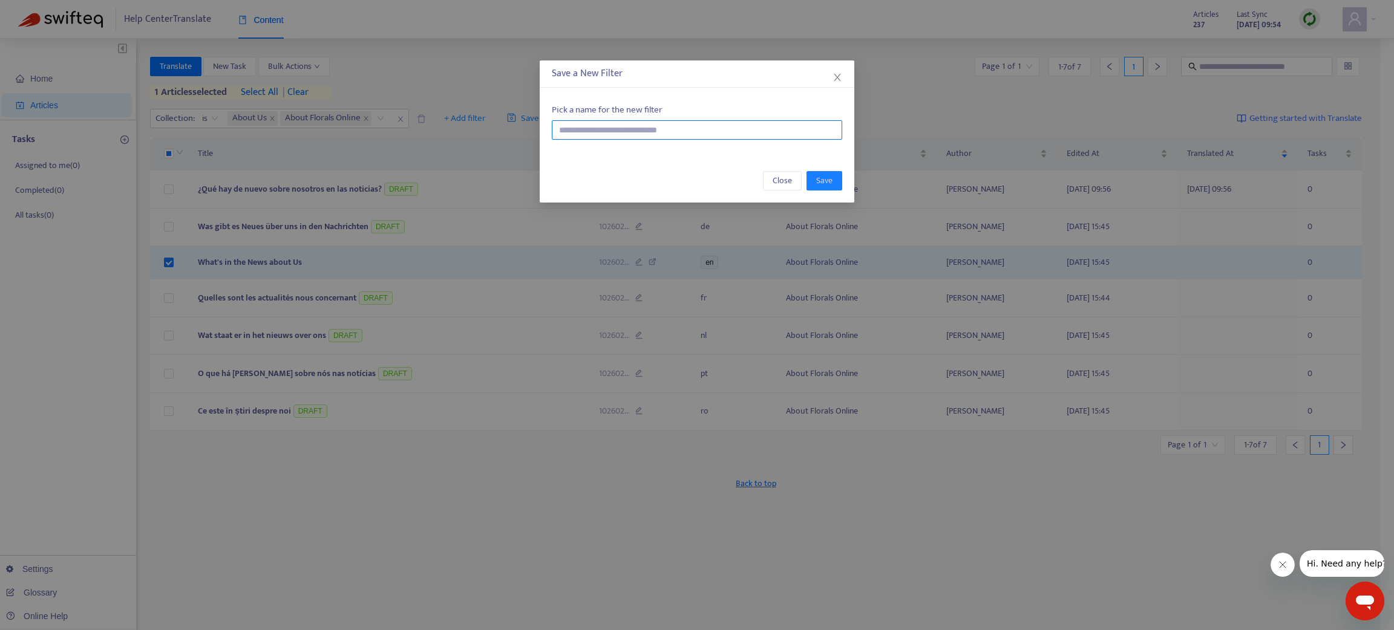
click at [613, 132] on input "text" at bounding box center [697, 129] width 290 height 19
type input "*****"
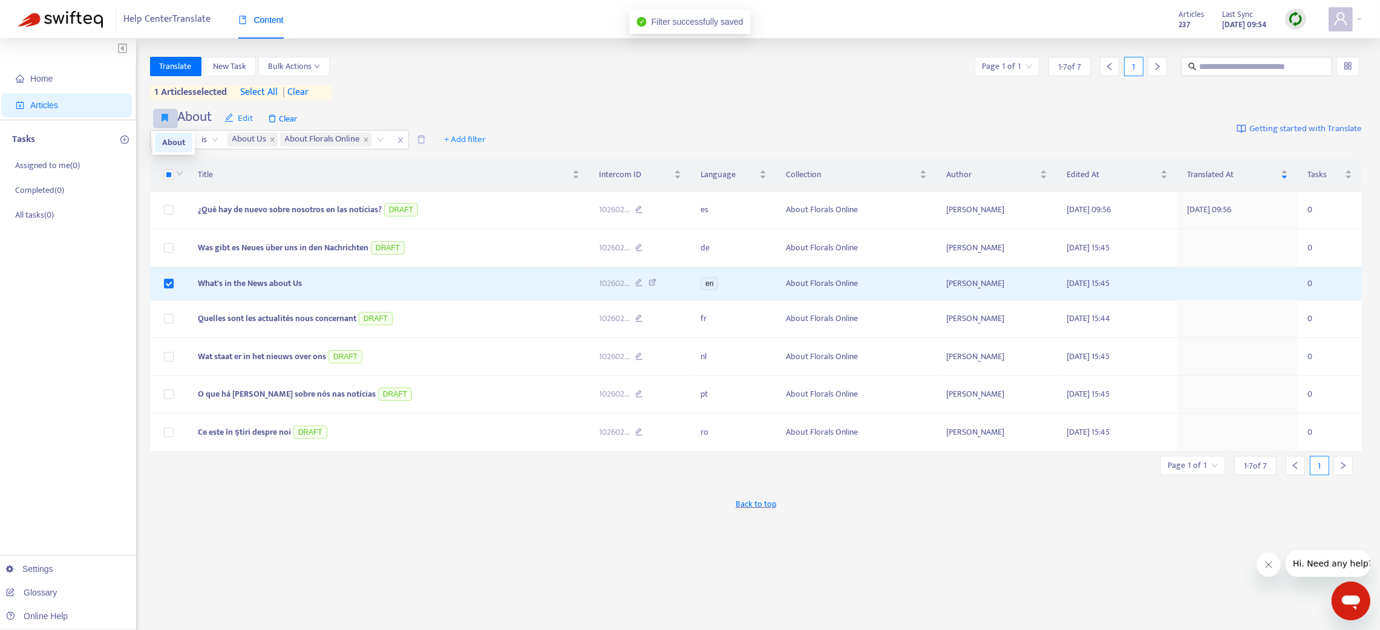
click at [162, 118] on icon "button" at bounding box center [165, 117] width 7 height 9
click at [489, 132] on button "+ Add filter" at bounding box center [465, 139] width 60 height 19
click at [467, 161] on span "Language" at bounding box center [486, 163] width 76 height 13
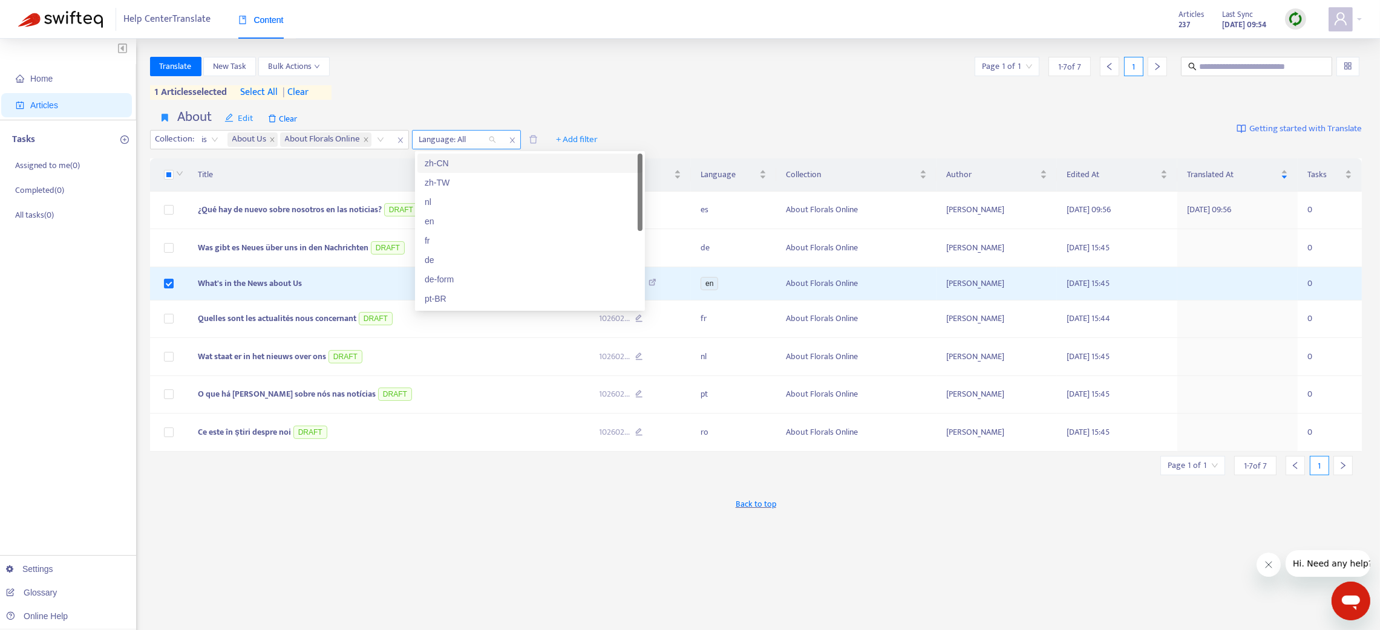
click at [460, 144] on div at bounding box center [451, 140] width 73 height 15
click at [455, 301] on div "es" at bounding box center [530, 299] width 211 height 13
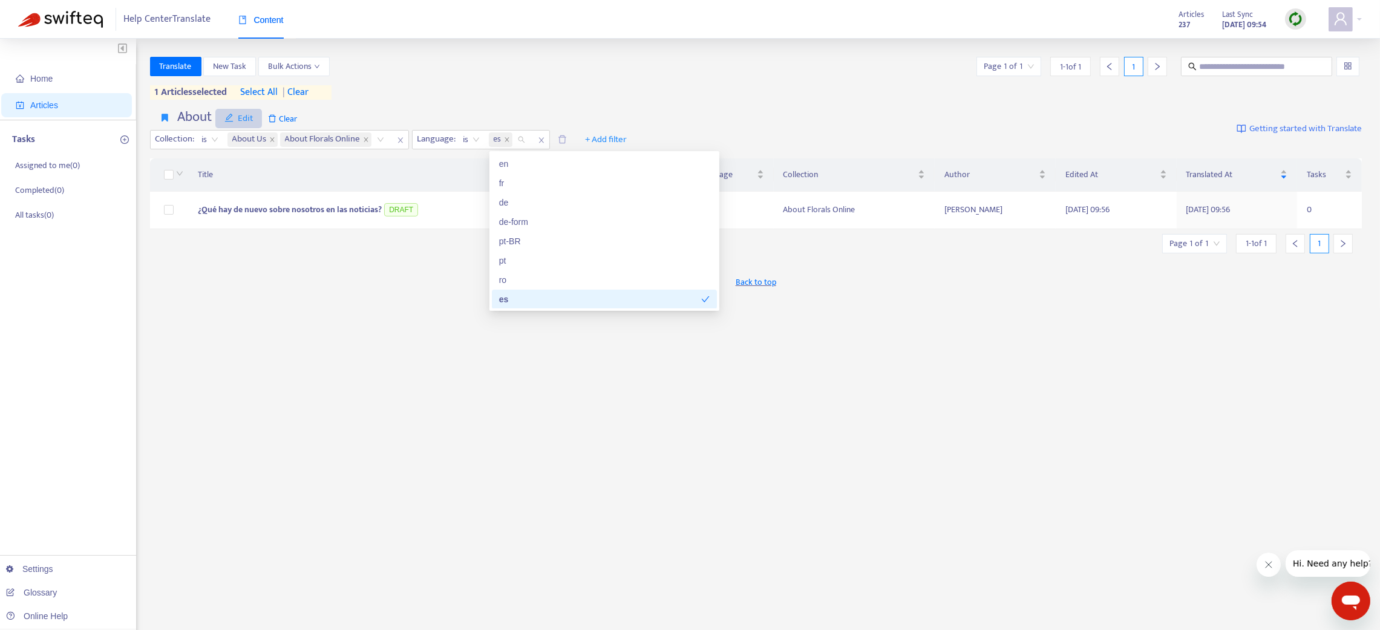
click at [228, 114] on icon "edit" at bounding box center [228, 117] width 9 height 9
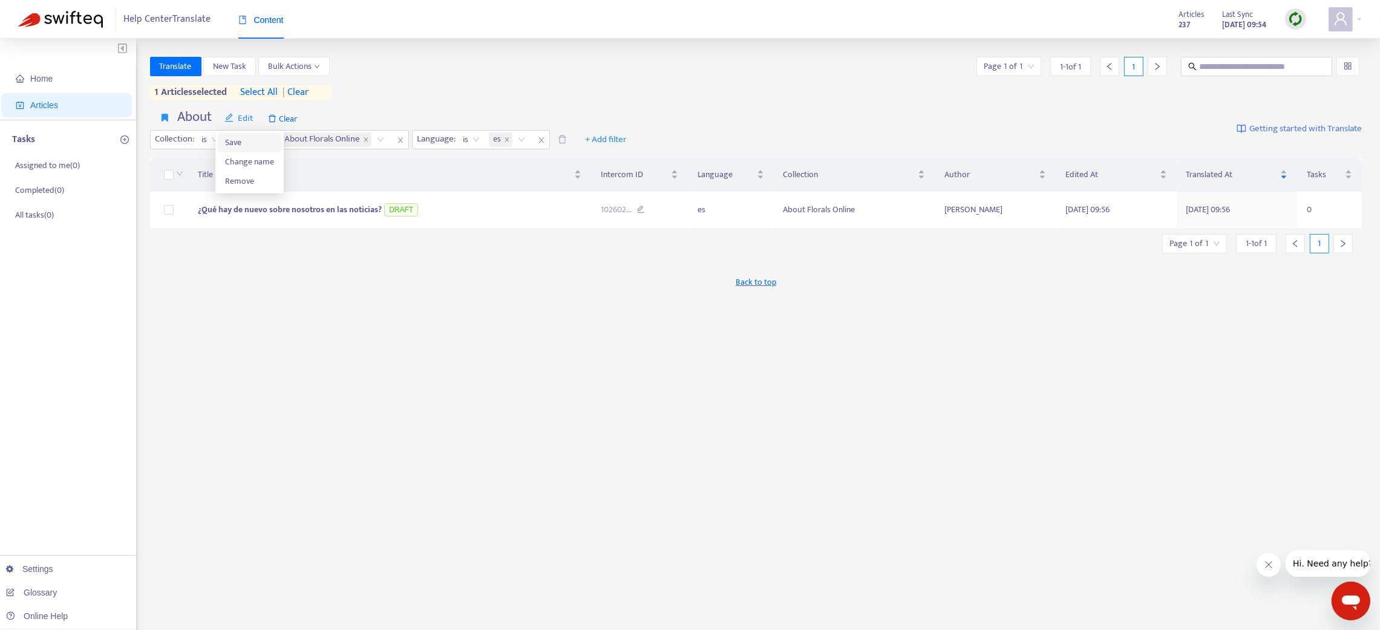
click at [241, 140] on span "Save" at bounding box center [249, 142] width 49 height 13
click at [163, 119] on icon "button" at bounding box center [165, 117] width 7 height 9
click at [281, 120] on span "Clear" at bounding box center [282, 118] width 41 height 19
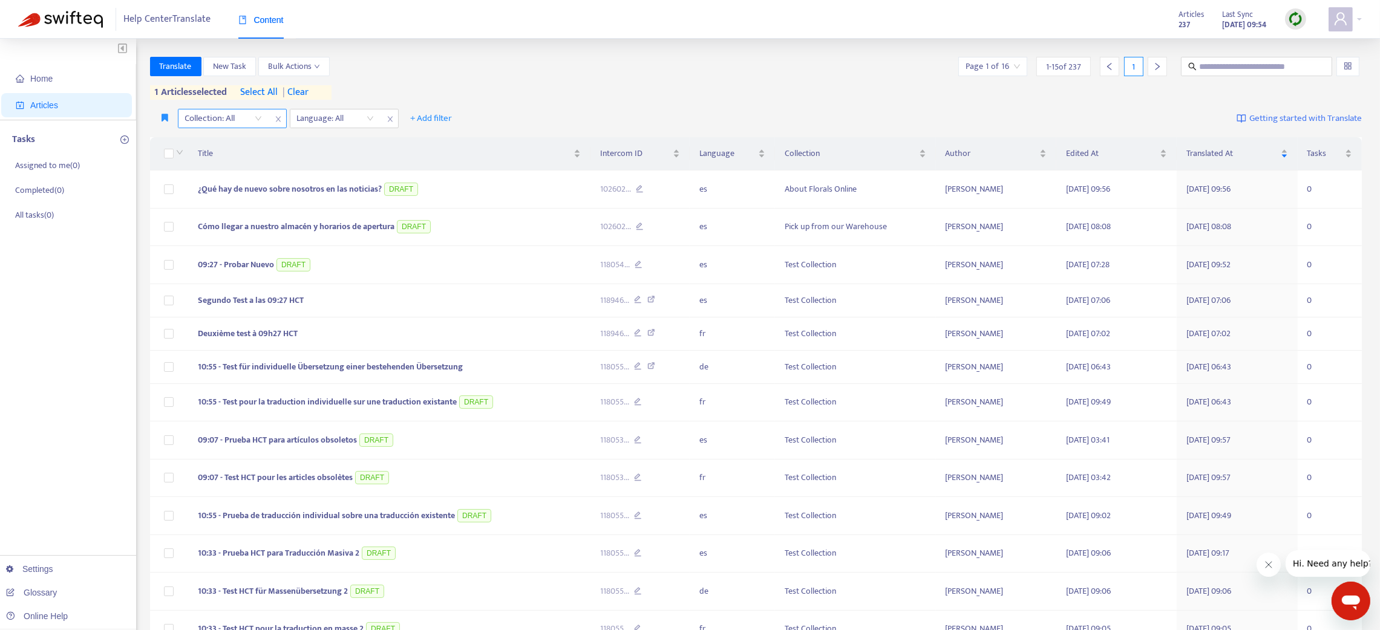
click at [280, 119] on icon "close" at bounding box center [278, 119] width 7 height 7
click at [278, 119] on icon "close" at bounding box center [277, 119] width 5 height 5
click at [235, 114] on button "+ Add filter" at bounding box center [211, 118] width 60 height 19
click at [233, 139] on span "Language" at bounding box center [228, 142] width 76 height 13
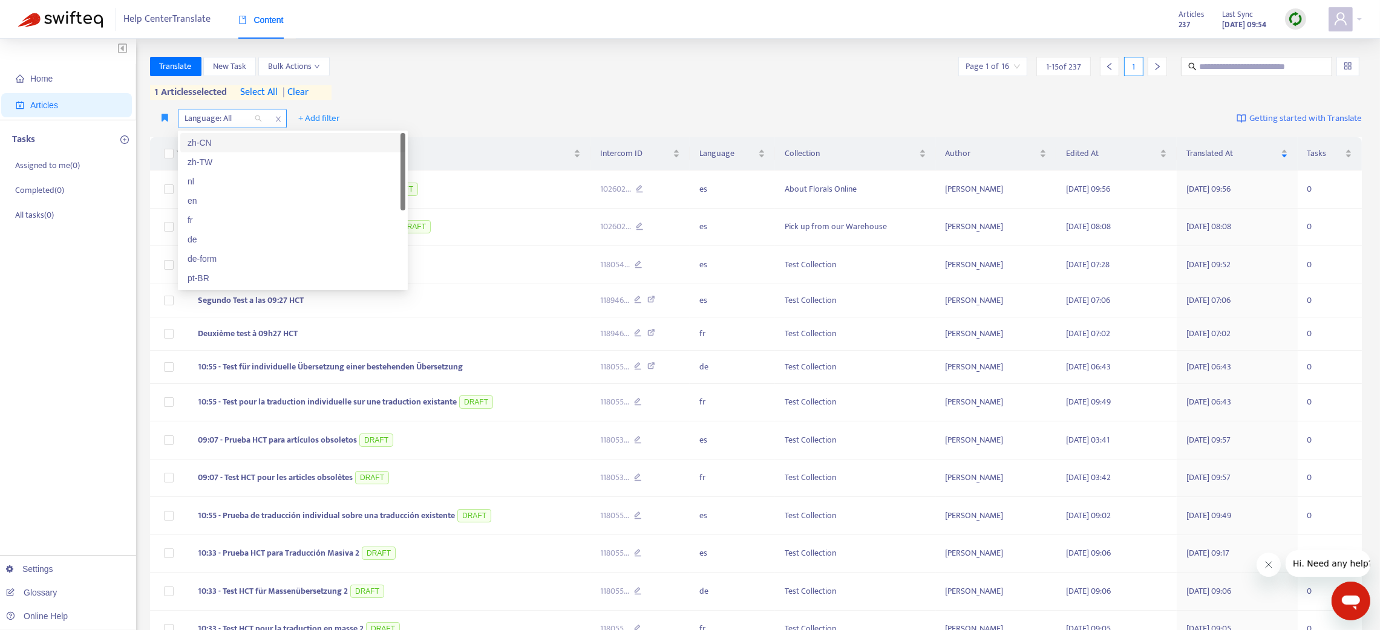
click at [226, 119] on div at bounding box center [217, 118] width 73 height 15
click at [231, 273] on div "es" at bounding box center [293, 278] width 211 height 13
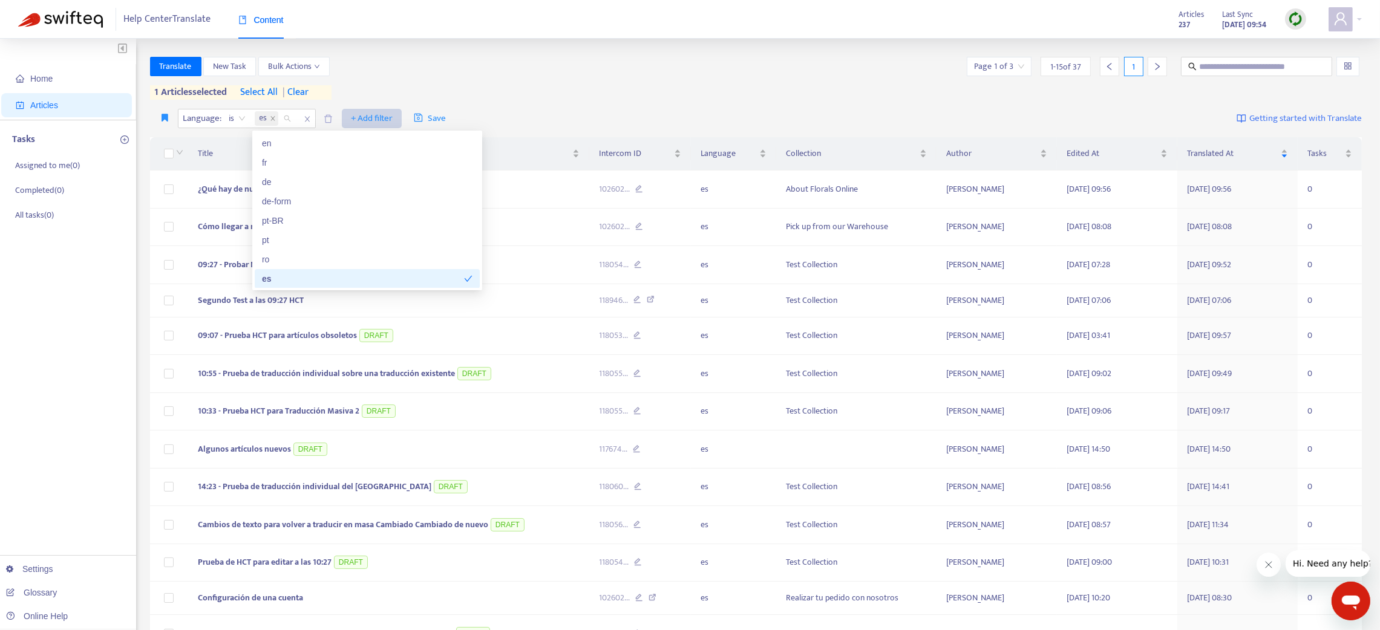
click at [393, 116] on span "+ Add filter" at bounding box center [372, 118] width 42 height 15
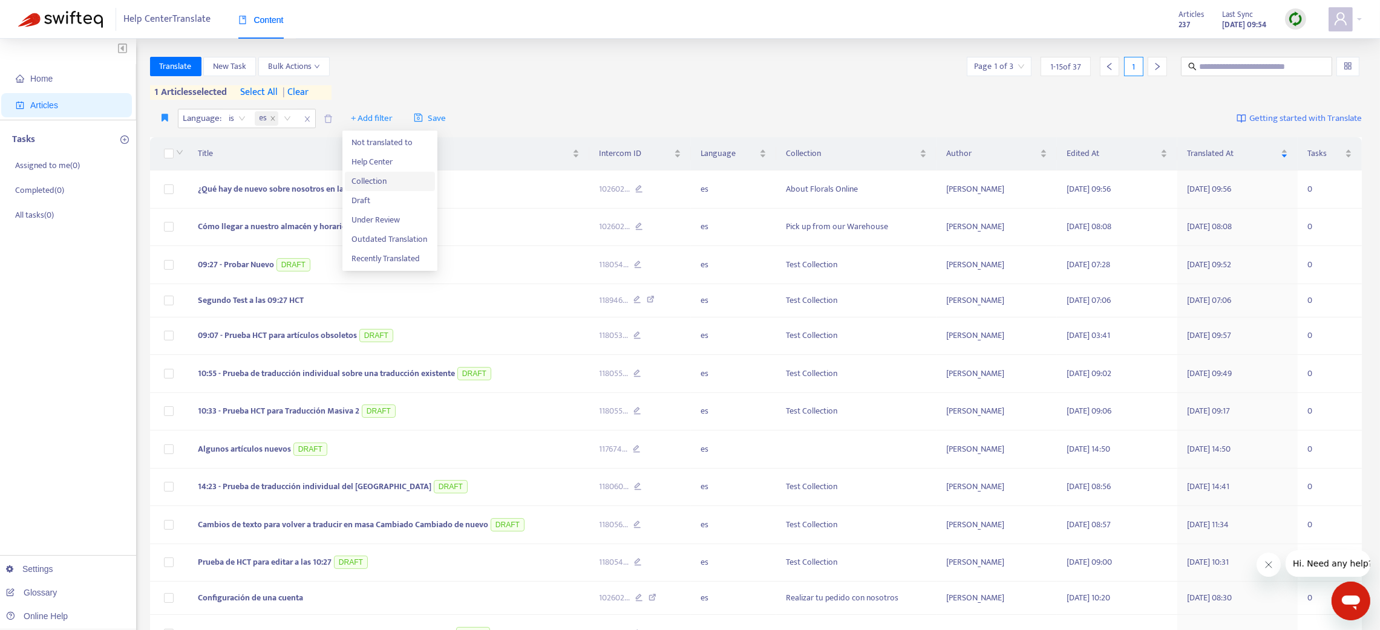
click at [376, 175] on span "Collection" at bounding box center [390, 181] width 76 height 13
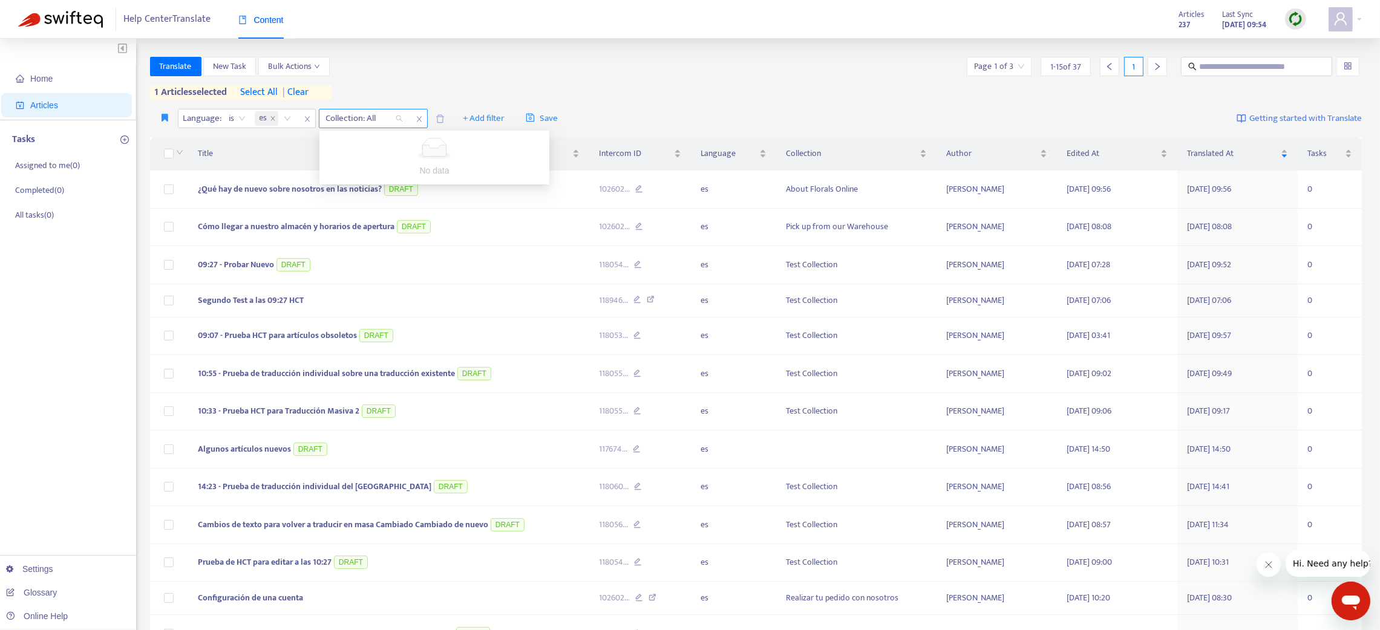
click at [353, 119] on div at bounding box center [358, 118] width 73 height 15
click at [307, 117] on icon "close" at bounding box center [307, 119] width 7 height 7
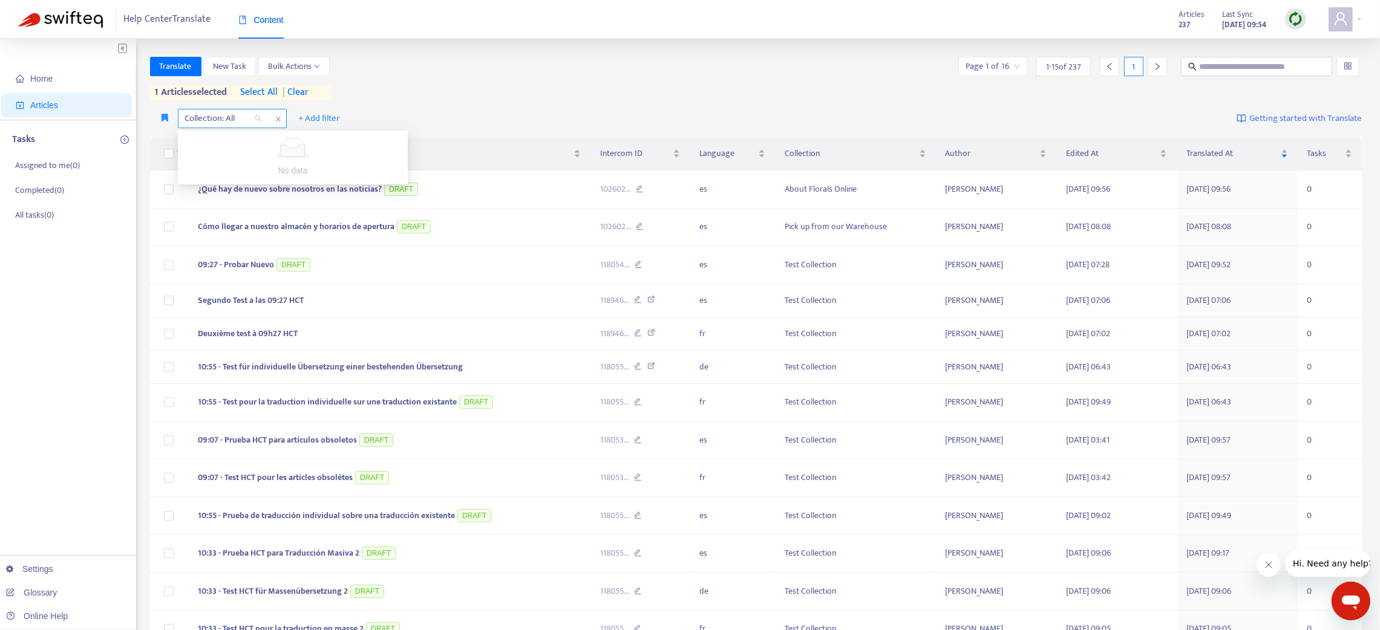
click at [223, 114] on div at bounding box center [217, 118] width 73 height 15
click at [320, 122] on span "+ Add filter" at bounding box center [320, 118] width 42 height 15
click at [277, 120] on icon "close" at bounding box center [278, 119] width 7 height 7
click at [209, 115] on span "+ Add filter" at bounding box center [211, 118] width 42 height 15
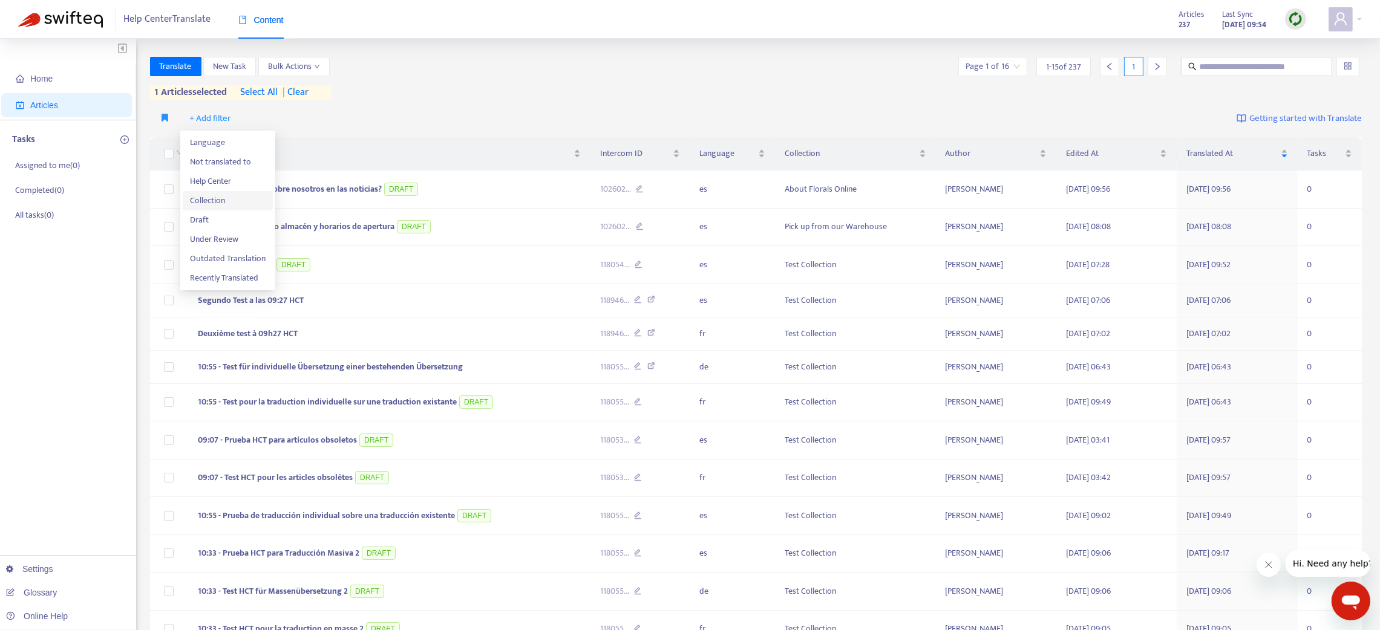
click at [192, 197] on span "Collection" at bounding box center [228, 200] width 76 height 13
click at [221, 105] on div "Collection: All + Add filter Getting started with Translate" at bounding box center [756, 119] width 1213 height 28
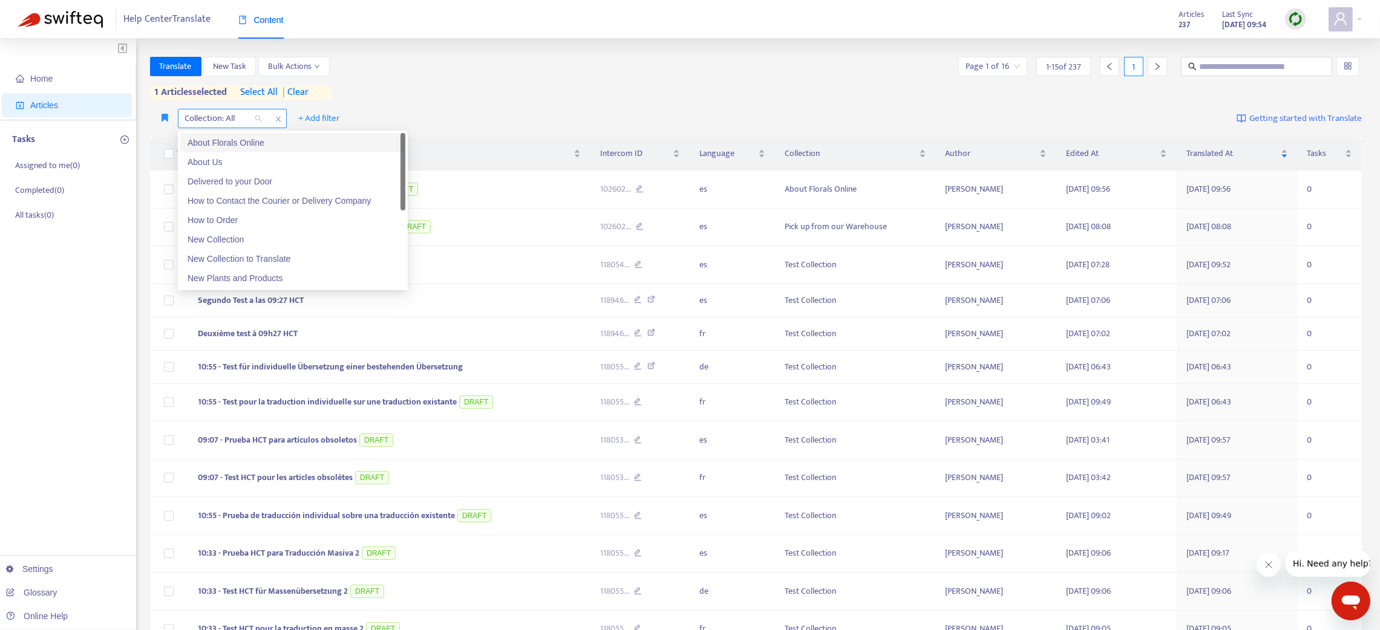
click at [226, 119] on div at bounding box center [217, 118] width 73 height 15
click at [226, 142] on div "About Florals Online" at bounding box center [293, 142] width 211 height 13
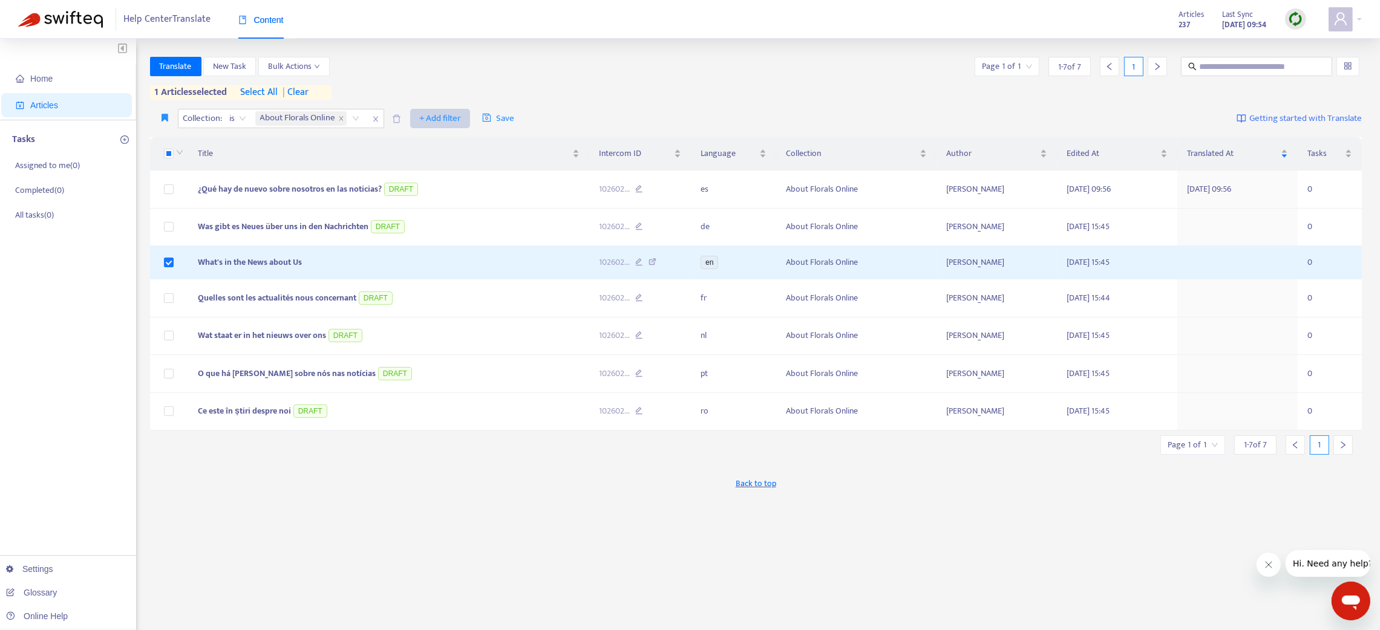
click at [449, 116] on span "+ Add filter" at bounding box center [440, 118] width 42 height 15
click at [438, 140] on span "Language" at bounding box center [460, 142] width 76 height 13
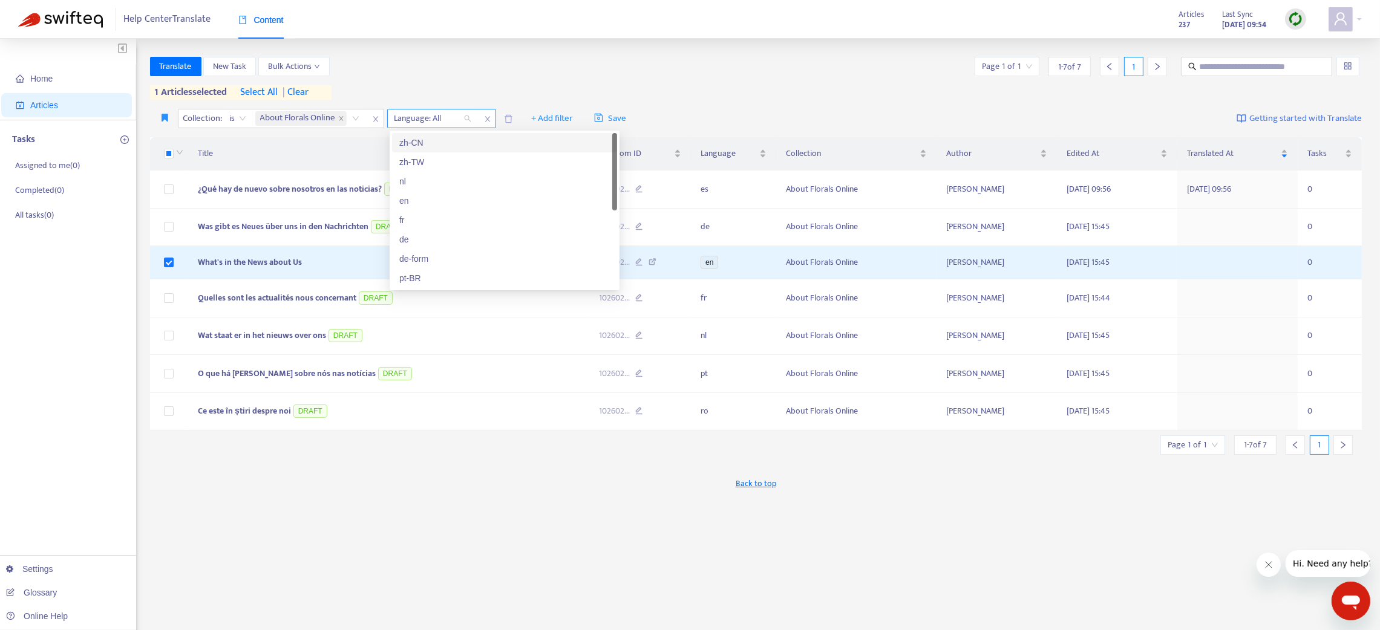
click at [450, 110] on div "Language: All" at bounding box center [433, 119] width 90 height 18
click at [420, 279] on div "es" at bounding box center [504, 278] width 211 height 13
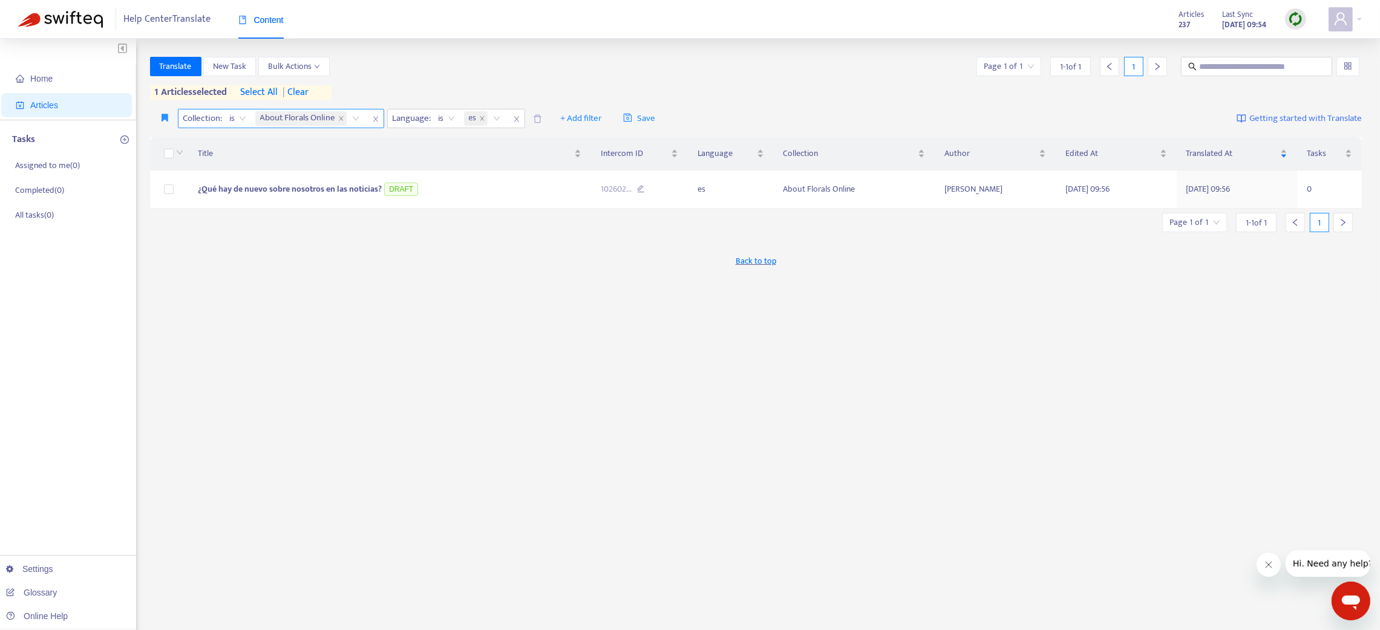
click at [376, 116] on icon "close" at bounding box center [375, 119] width 7 height 7
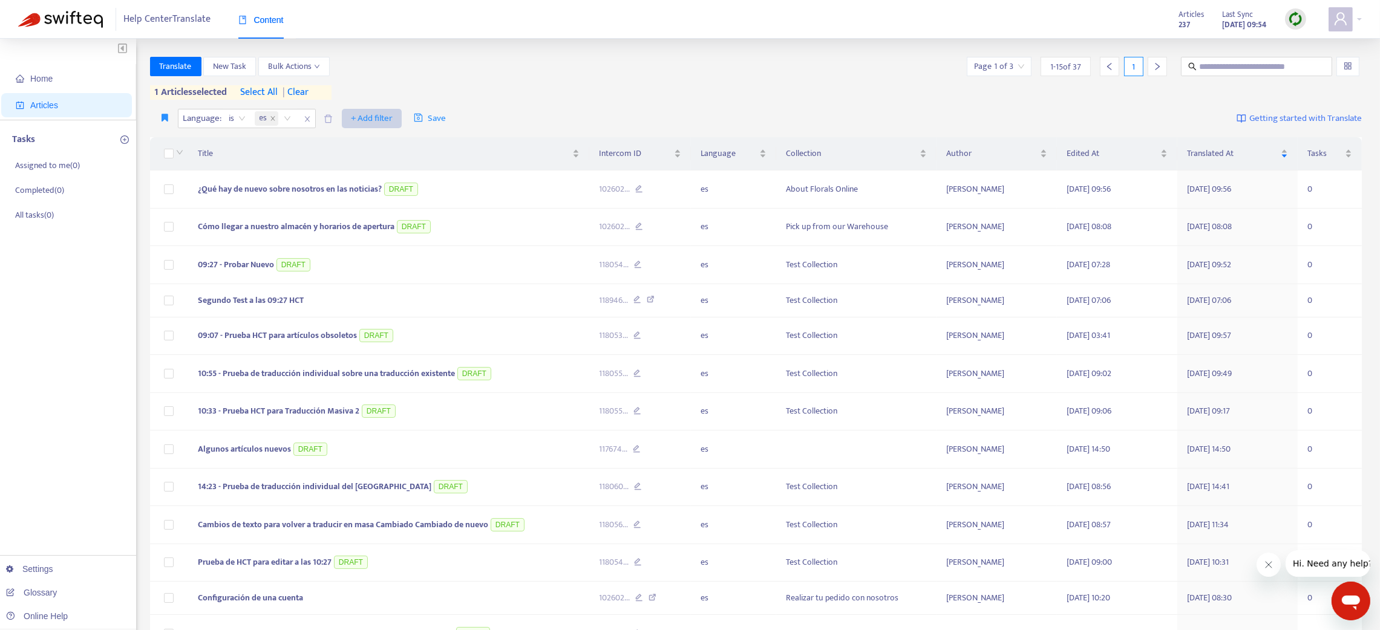
click at [373, 117] on span "+ Add filter" at bounding box center [372, 118] width 42 height 15
click at [368, 176] on span "Collection" at bounding box center [390, 181] width 76 height 13
click at [361, 123] on div "Click to sort ascending" at bounding box center [389, 130] width 95 height 21
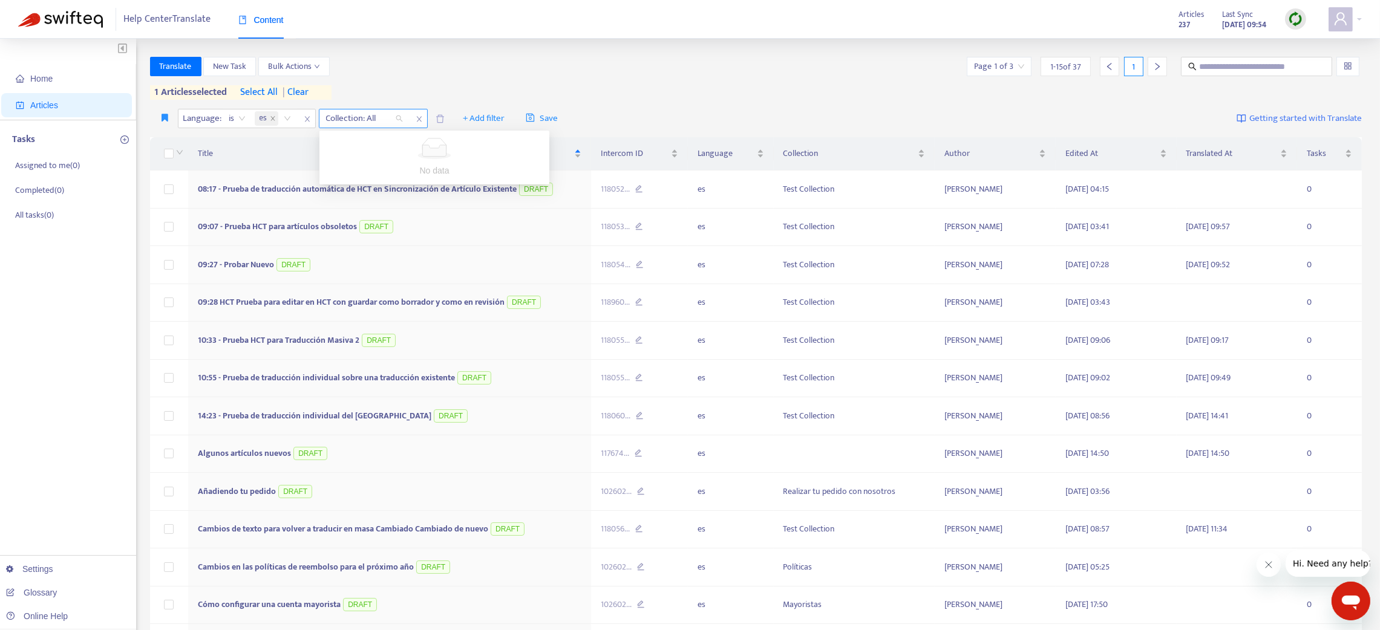
click at [357, 117] on div at bounding box center [358, 118] width 73 height 15
click at [418, 118] on icon "close" at bounding box center [418, 119] width 5 height 5
click at [311, 121] on span "close" at bounding box center [308, 119] width 16 height 15
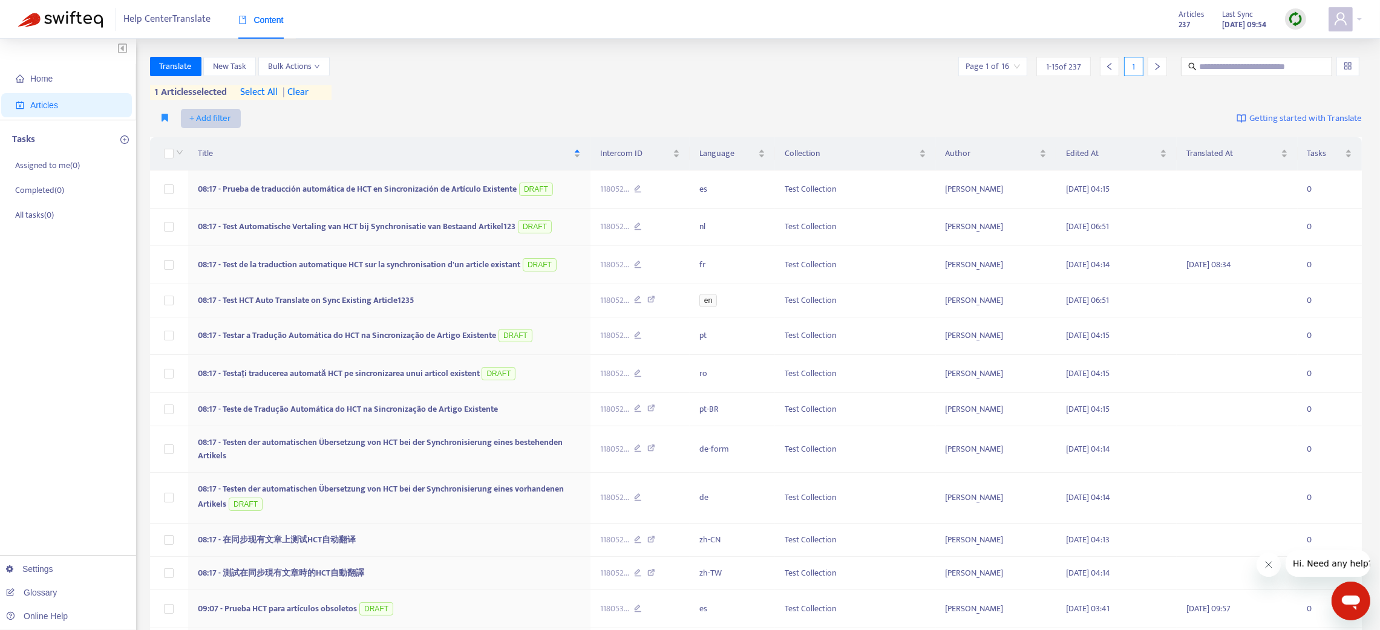
click at [208, 118] on span "+ Add filter" at bounding box center [211, 118] width 42 height 15
click at [226, 201] on span "Collection" at bounding box center [228, 200] width 76 height 13
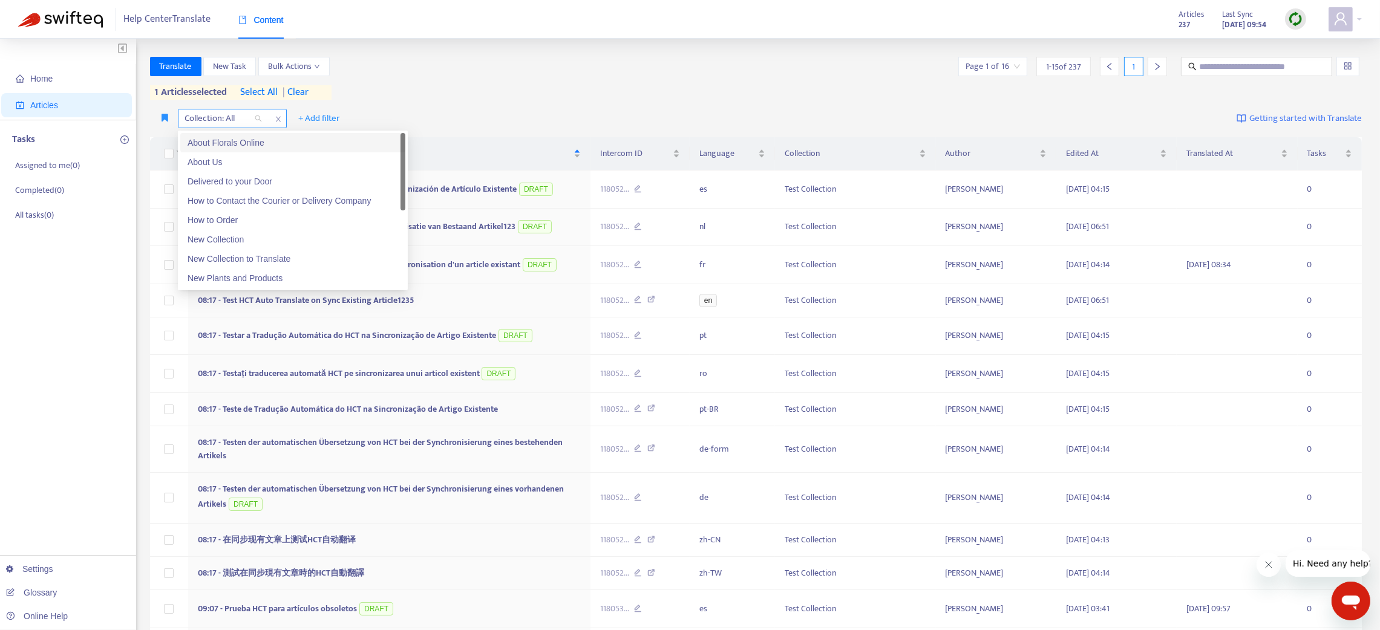
click at [238, 116] on div at bounding box center [217, 118] width 73 height 15
click at [224, 142] on div "About Florals Online" at bounding box center [293, 142] width 211 height 13
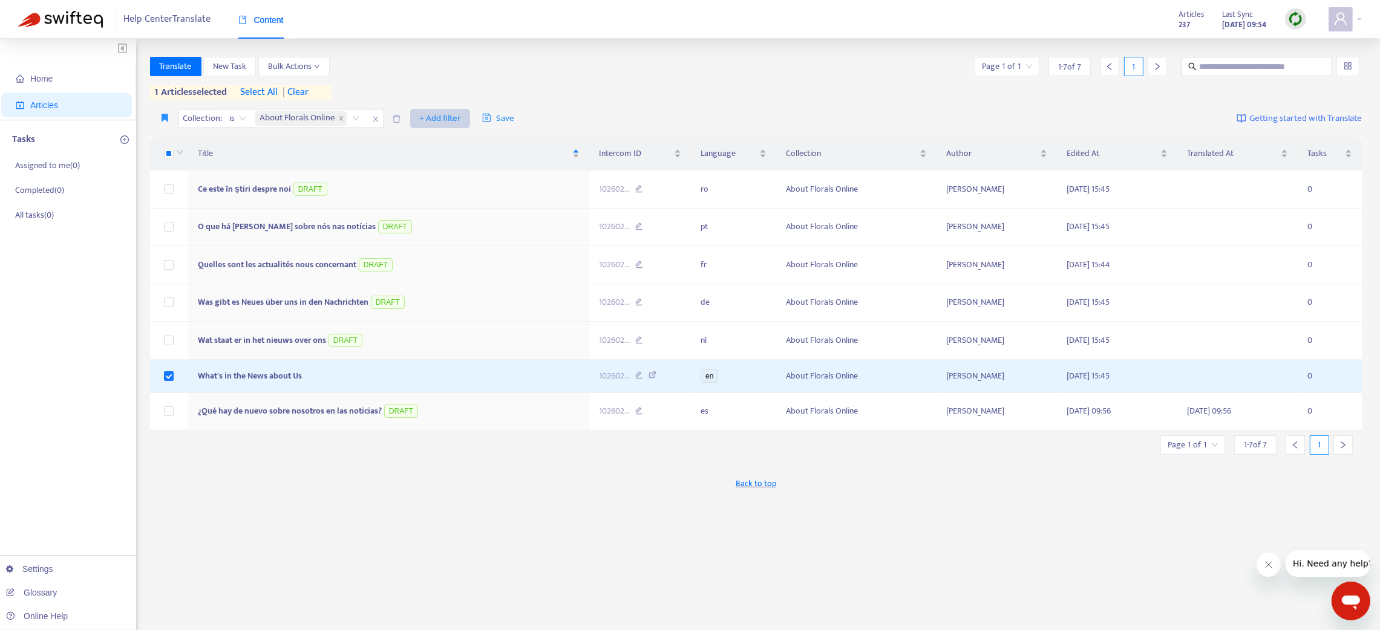
click at [447, 118] on span "+ Add filter" at bounding box center [440, 118] width 42 height 15
click at [453, 201] on span "Draft" at bounding box center [460, 200] width 76 height 13
click at [427, 118] on input "search" at bounding box center [432, 119] width 77 height 18
click at [425, 162] on div "Yes" at bounding box center [504, 161] width 211 height 13
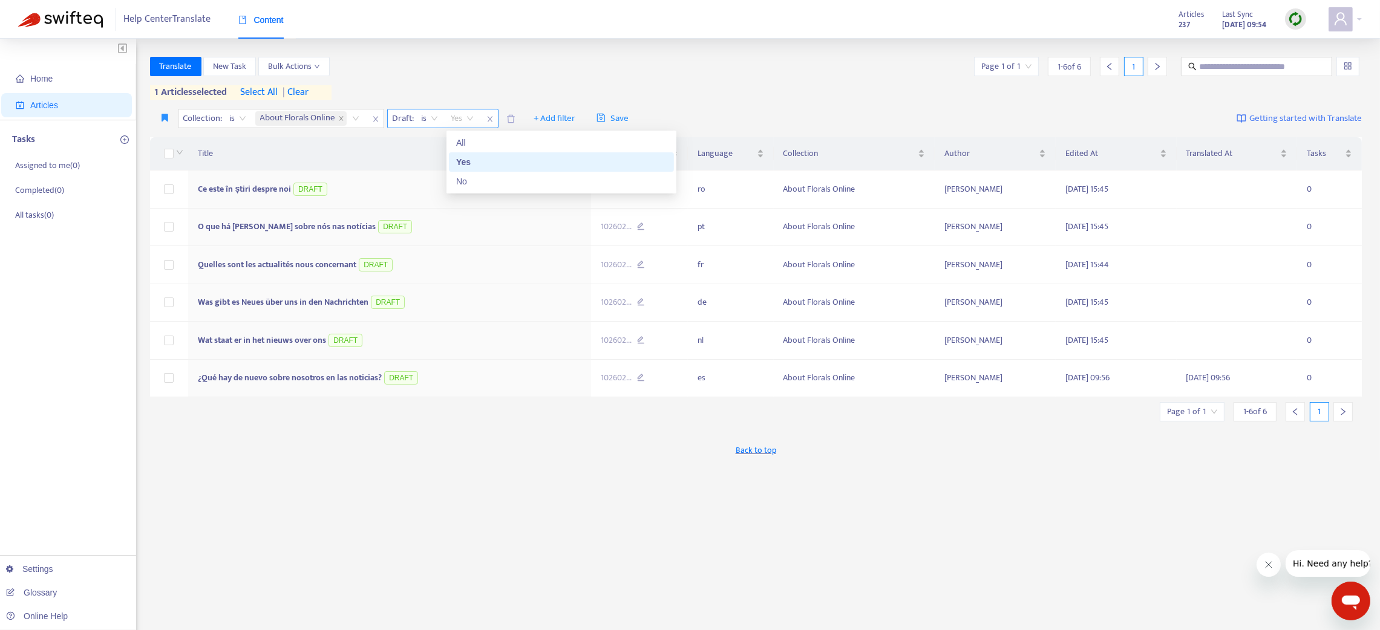
click at [473, 120] on span "Yes" at bounding box center [462, 119] width 22 height 18
click at [473, 181] on div "No" at bounding box center [561, 181] width 211 height 13
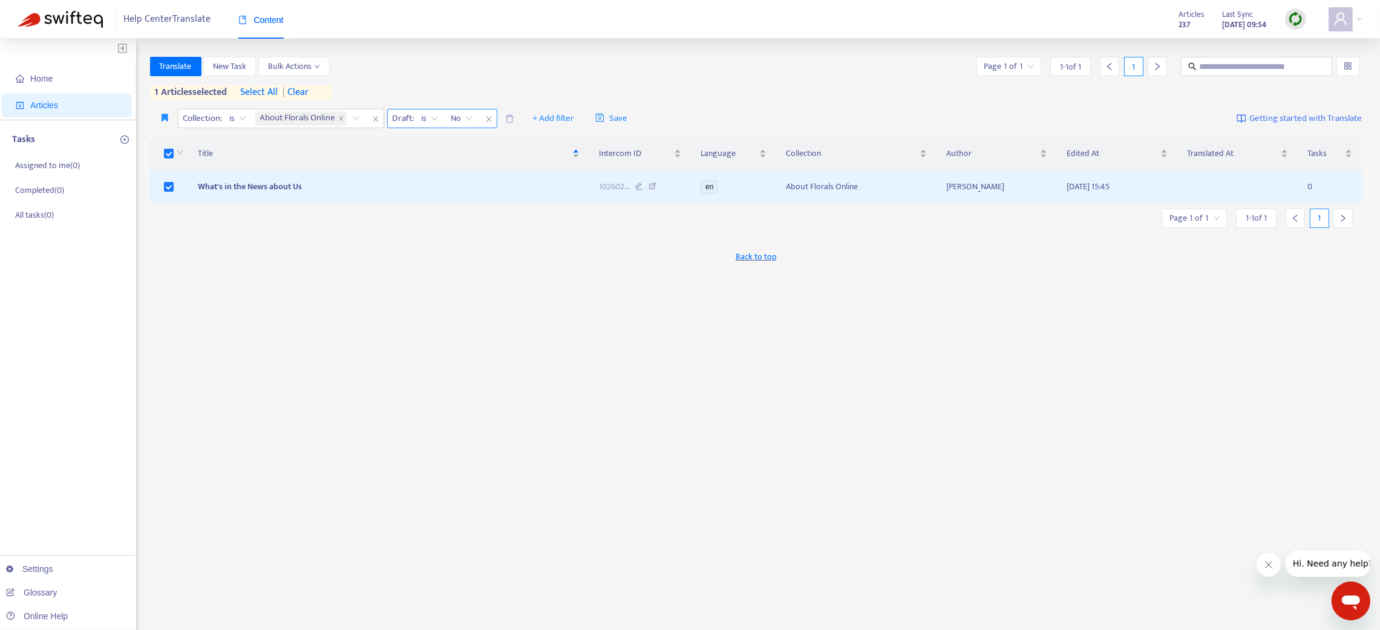
click at [488, 119] on icon "close" at bounding box center [488, 119] width 7 height 7
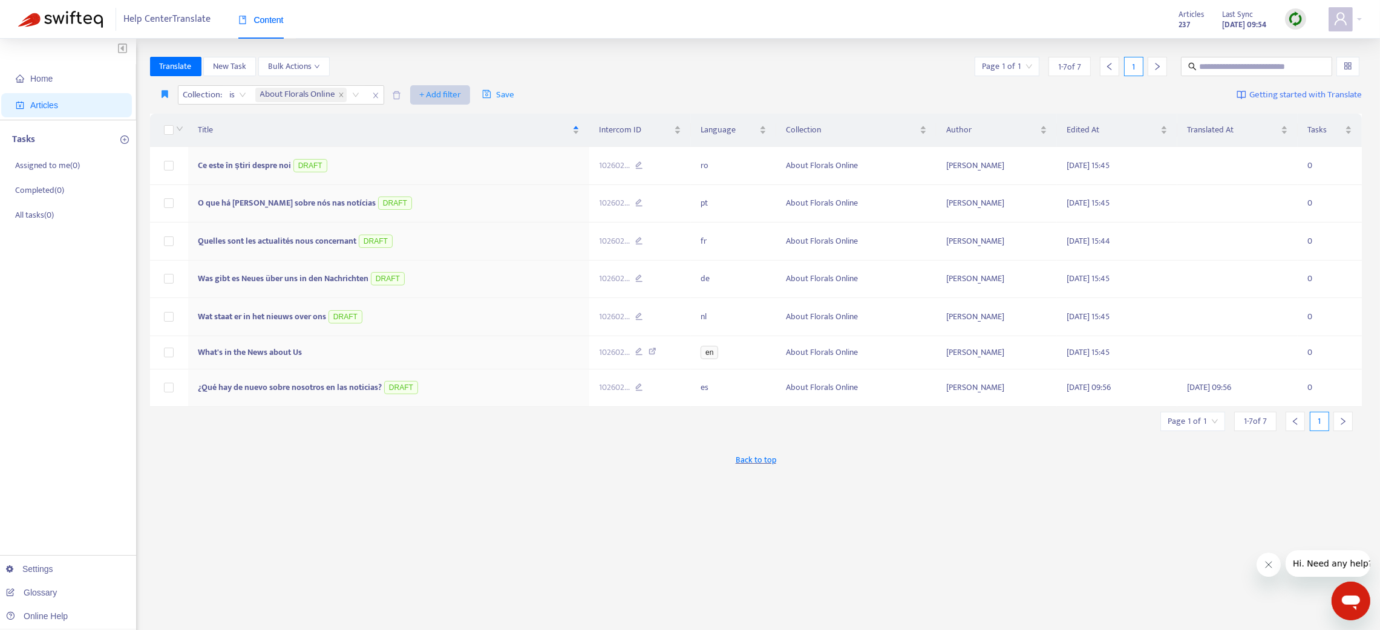
click at [447, 93] on span "+ Add filter" at bounding box center [440, 95] width 42 height 15
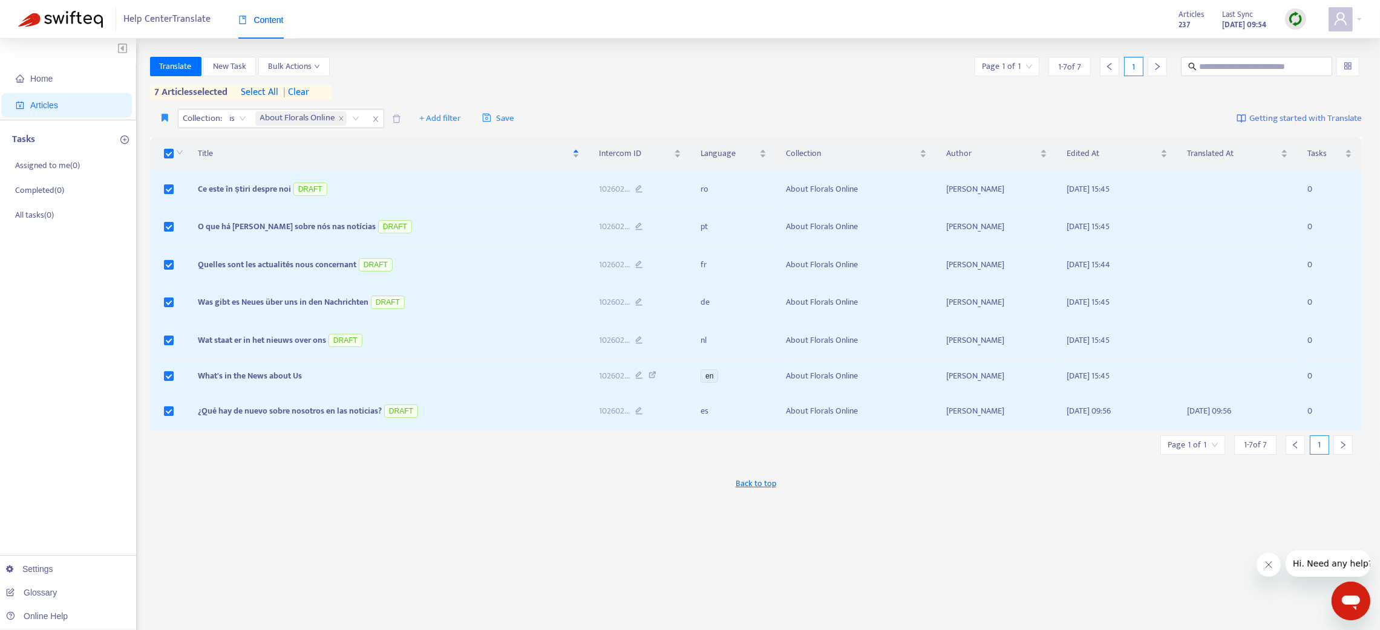
click at [307, 89] on span "| clear" at bounding box center [294, 92] width 30 height 15
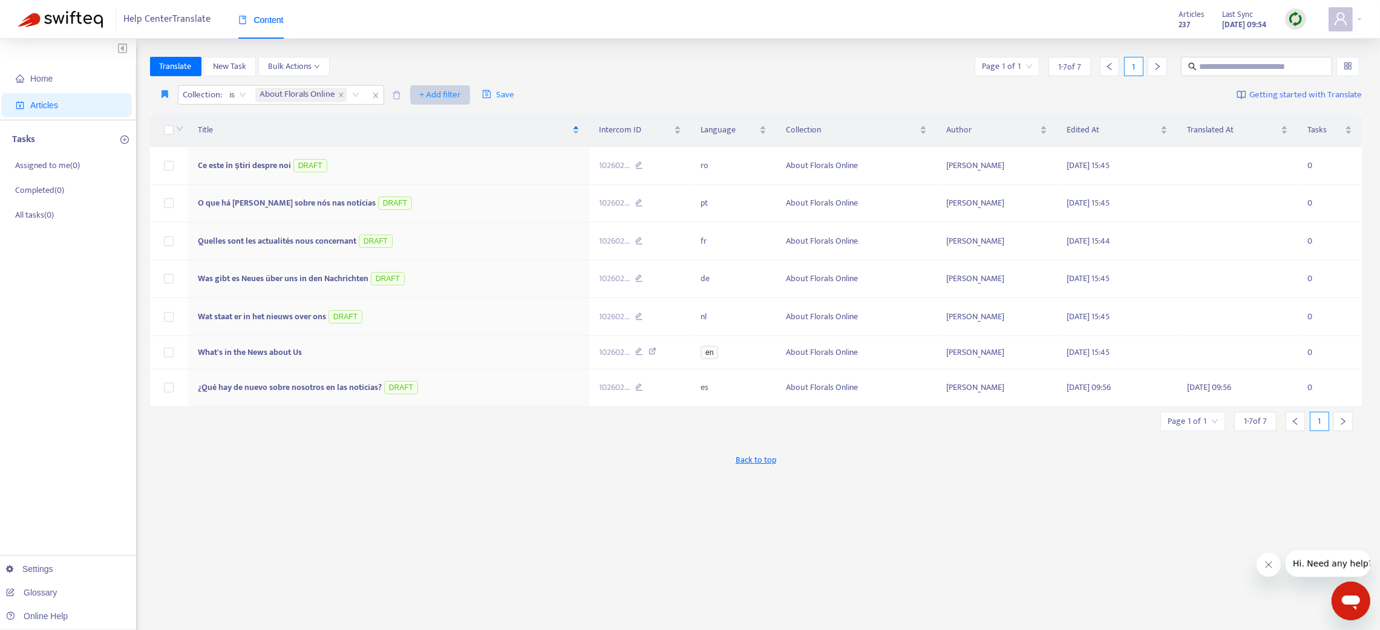
click at [438, 94] on span "+ Add filter" at bounding box center [440, 95] width 42 height 15
click at [441, 177] on span "Draft" at bounding box center [460, 177] width 76 height 13
click at [414, 94] on input "search" at bounding box center [432, 95] width 77 height 18
click at [405, 137] on div "Yes" at bounding box center [504, 138] width 211 height 13
